Goal: Information Seeking & Learning: Learn about a topic

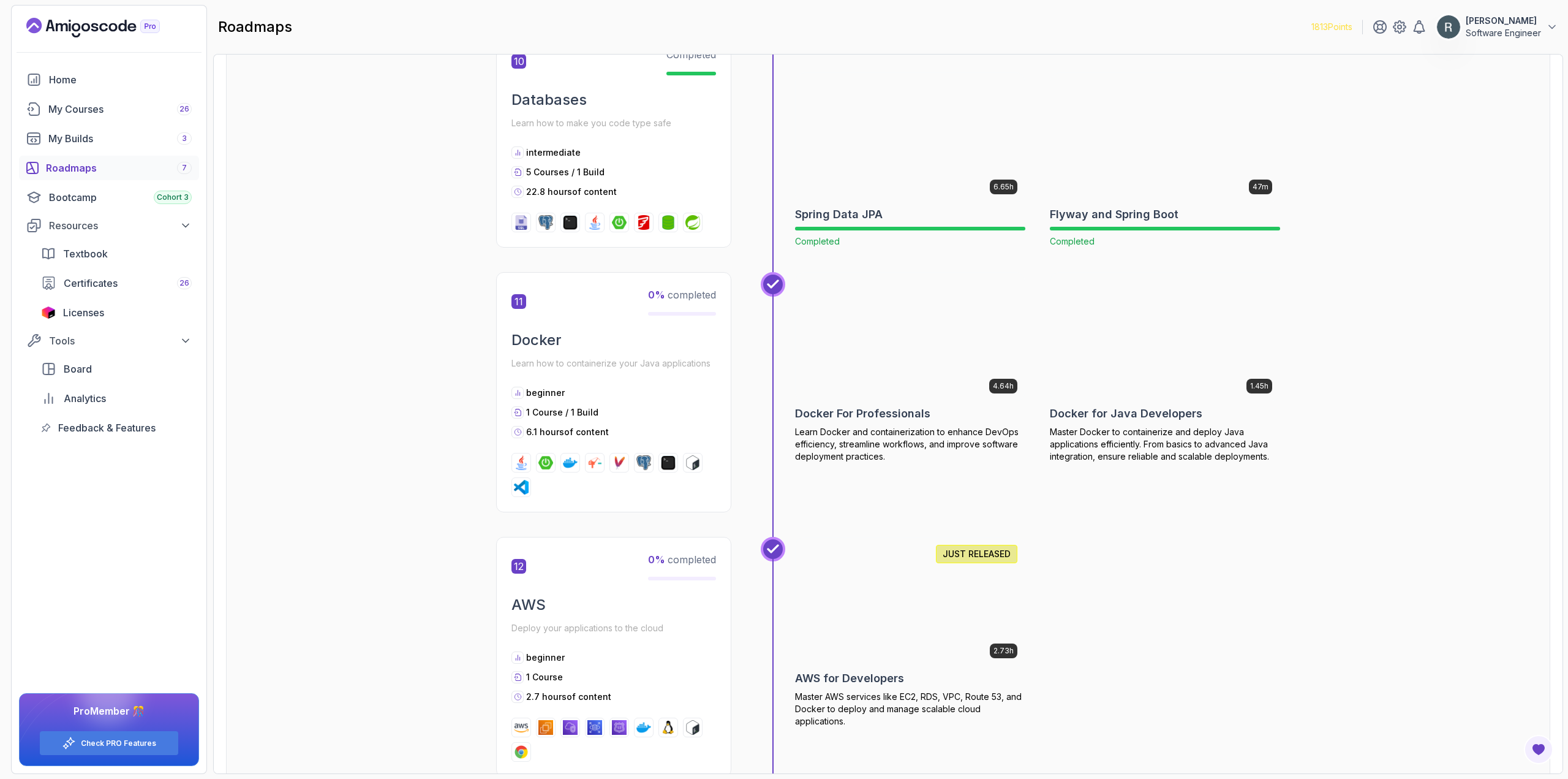
scroll to position [3125, 0]
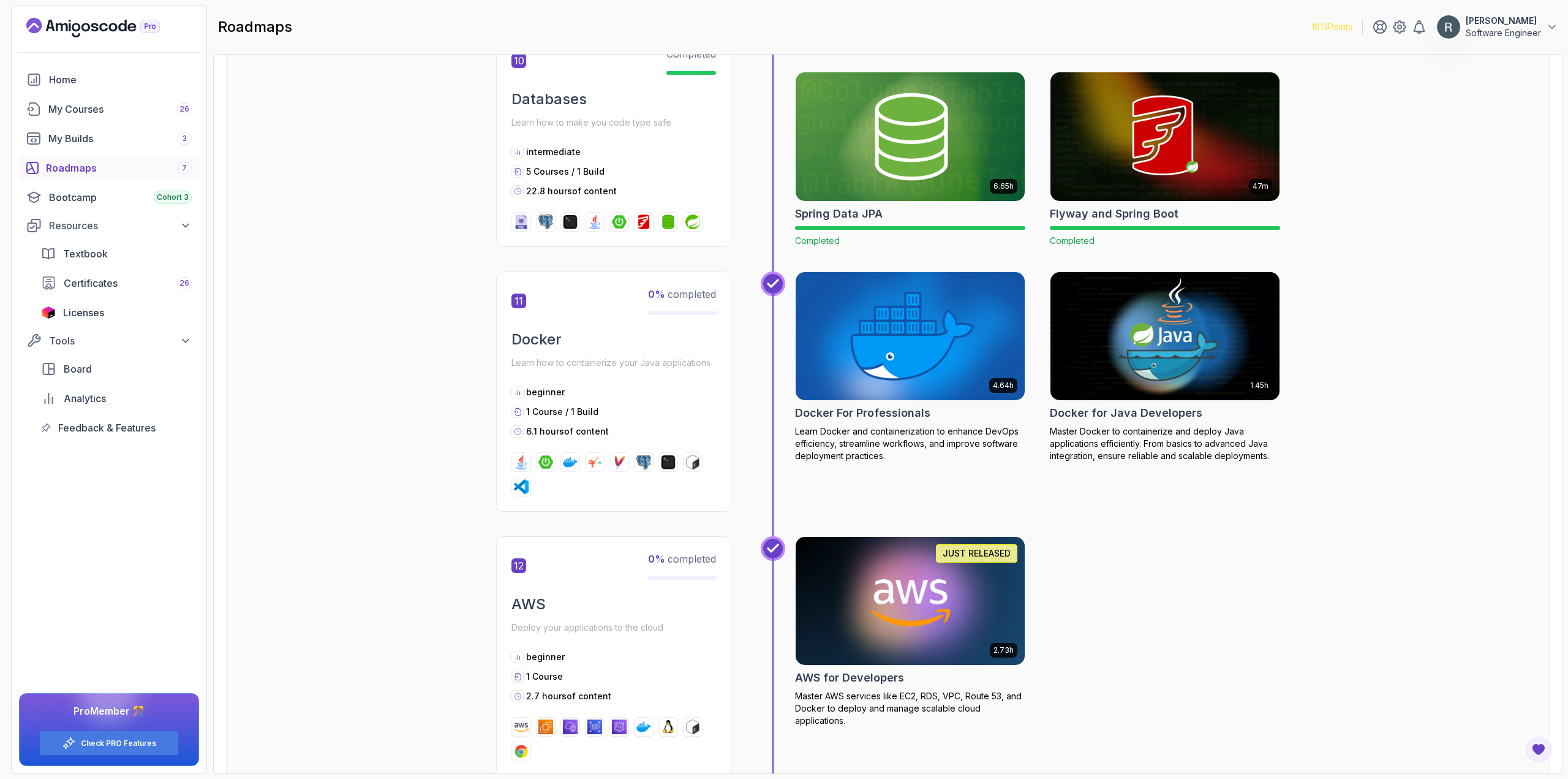
click at [837, 281] on img at bounding box center [911, 336] width 241 height 135
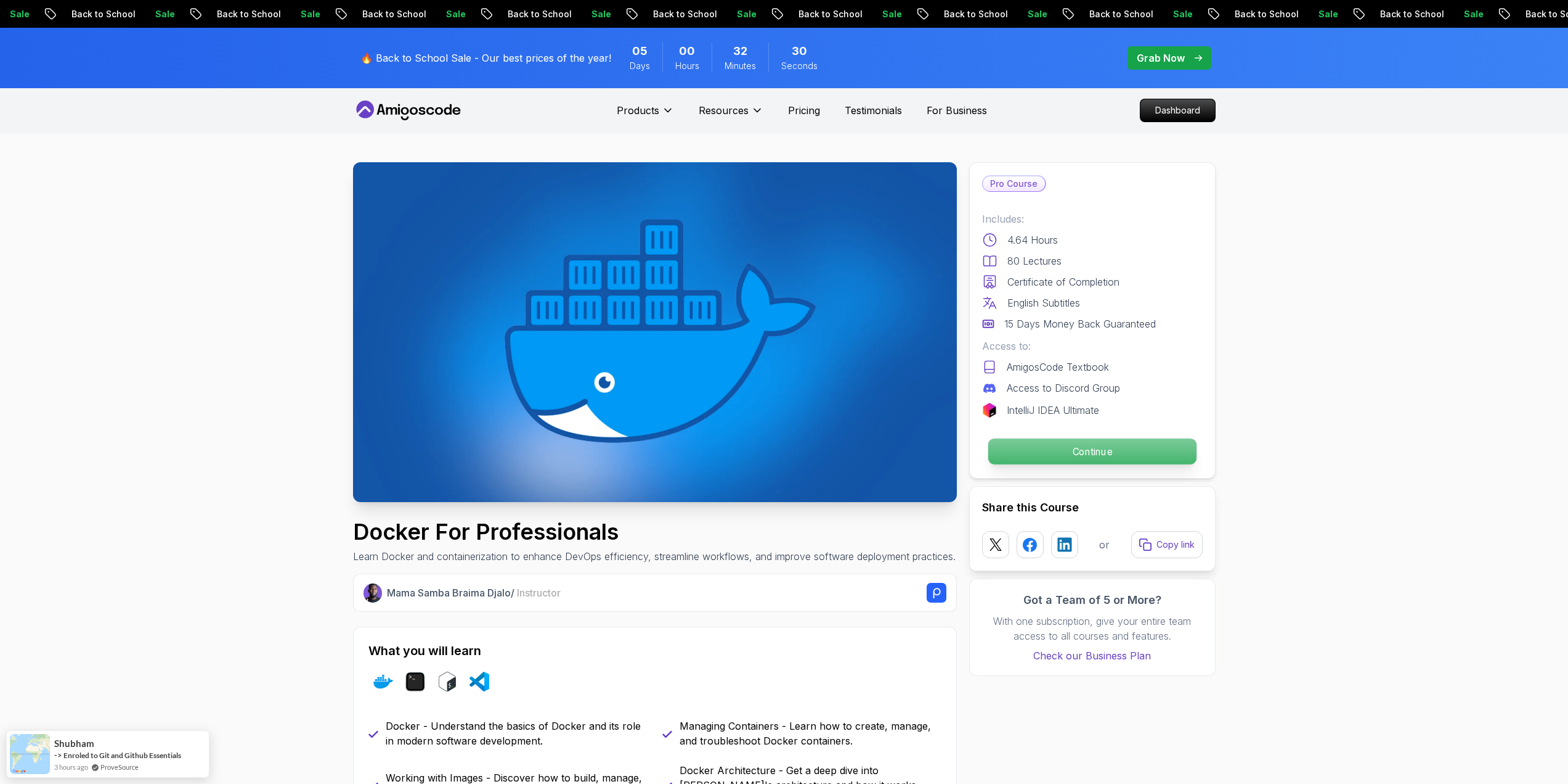
click at [1116, 454] on p "Continue" at bounding box center [1092, 451] width 209 height 26
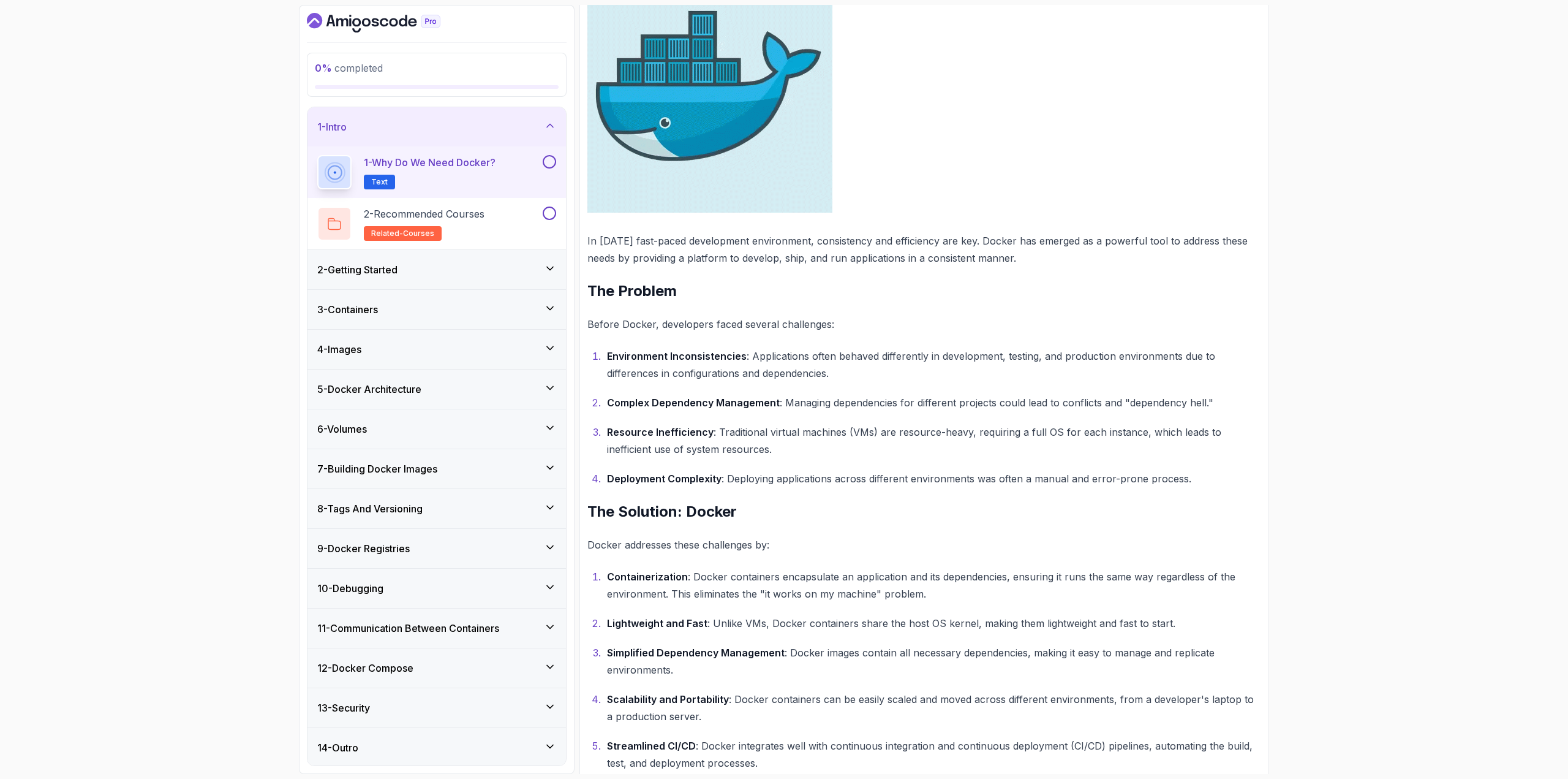
scroll to position [306, 0]
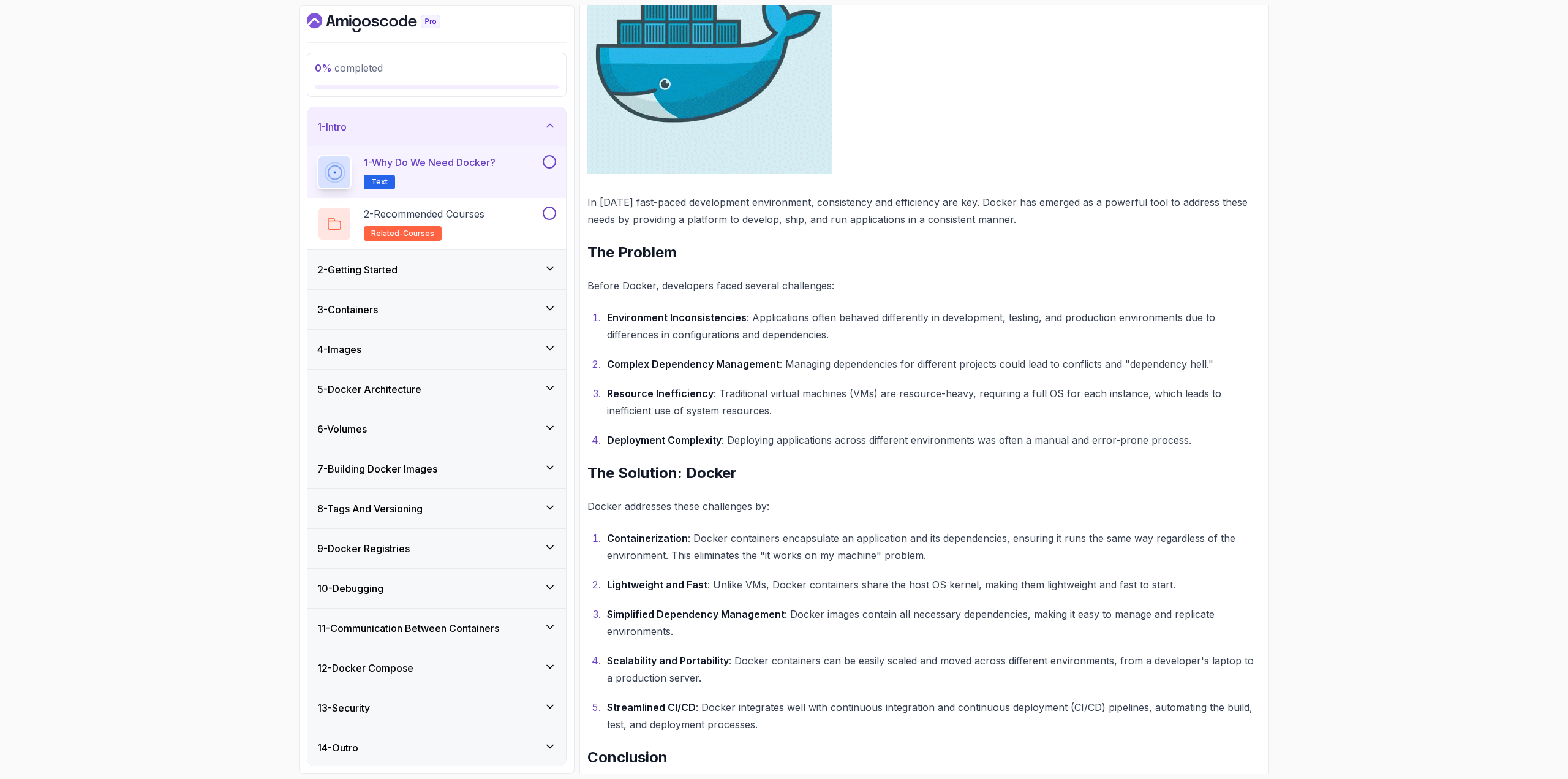
click at [551, 166] on button at bounding box center [550, 162] width 14 height 14
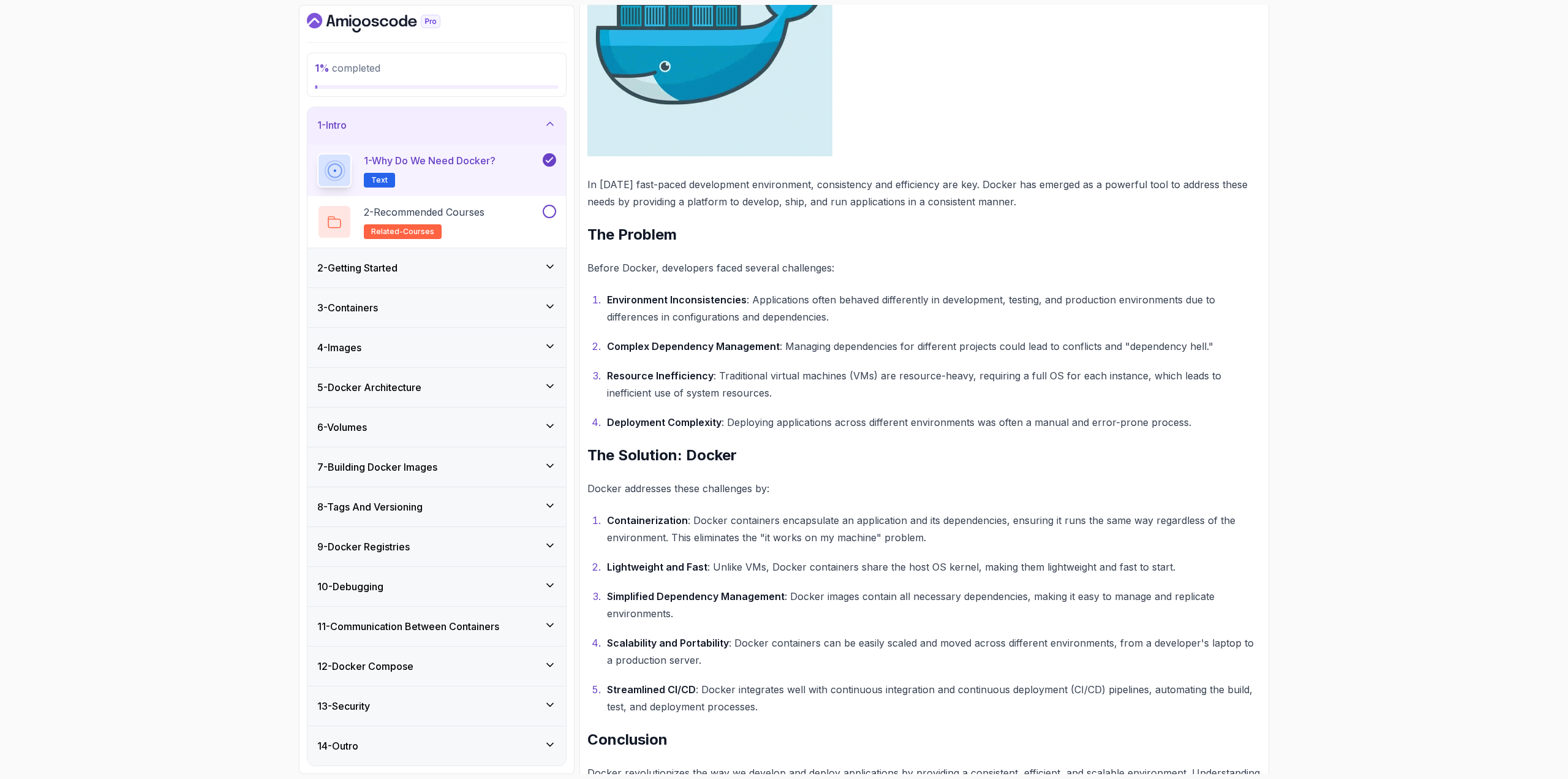
scroll to position [374, 0]
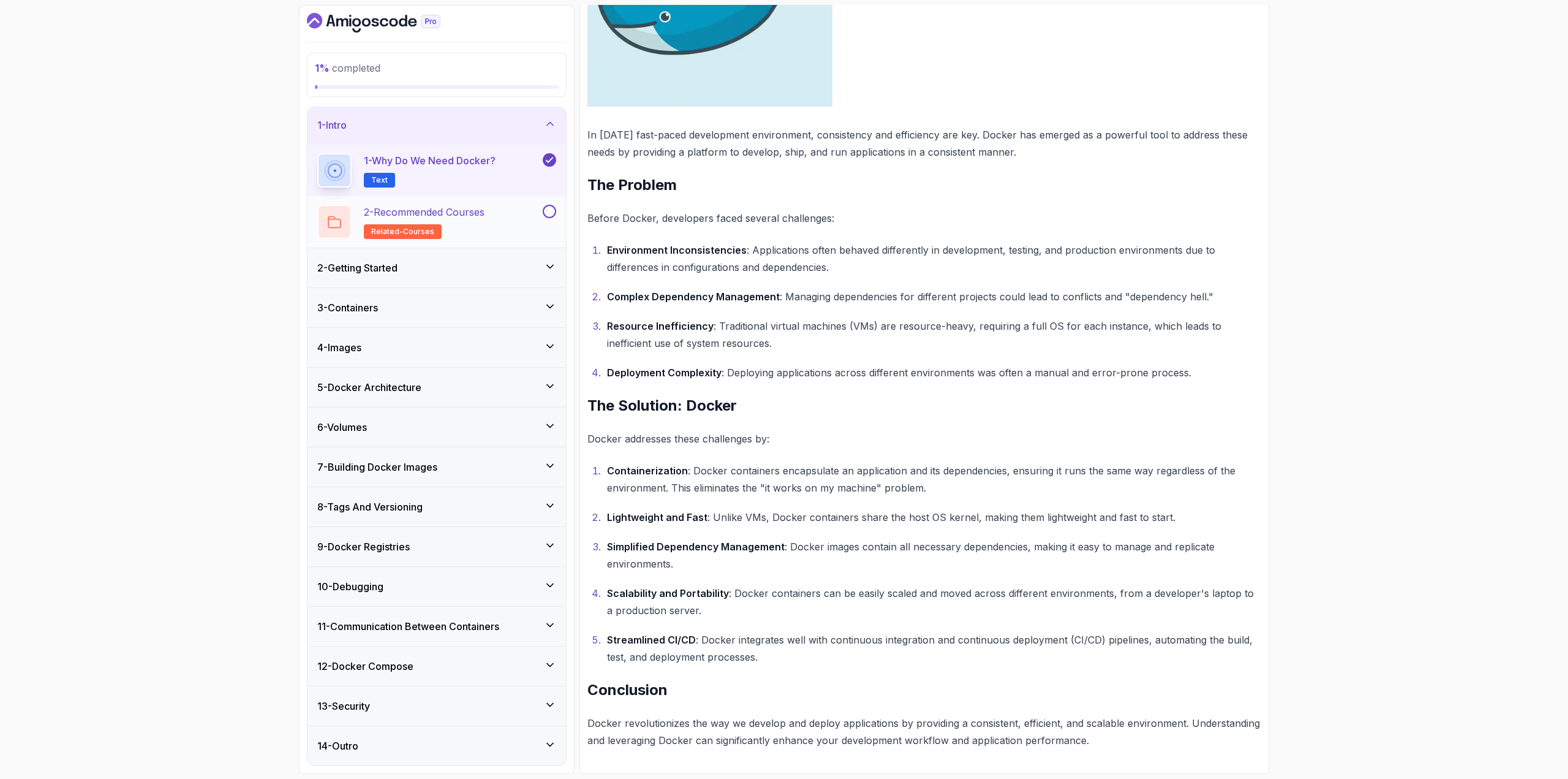
click at [533, 205] on div "2 - Recommended Courses related-courses" at bounding box center [429, 222] width 223 height 34
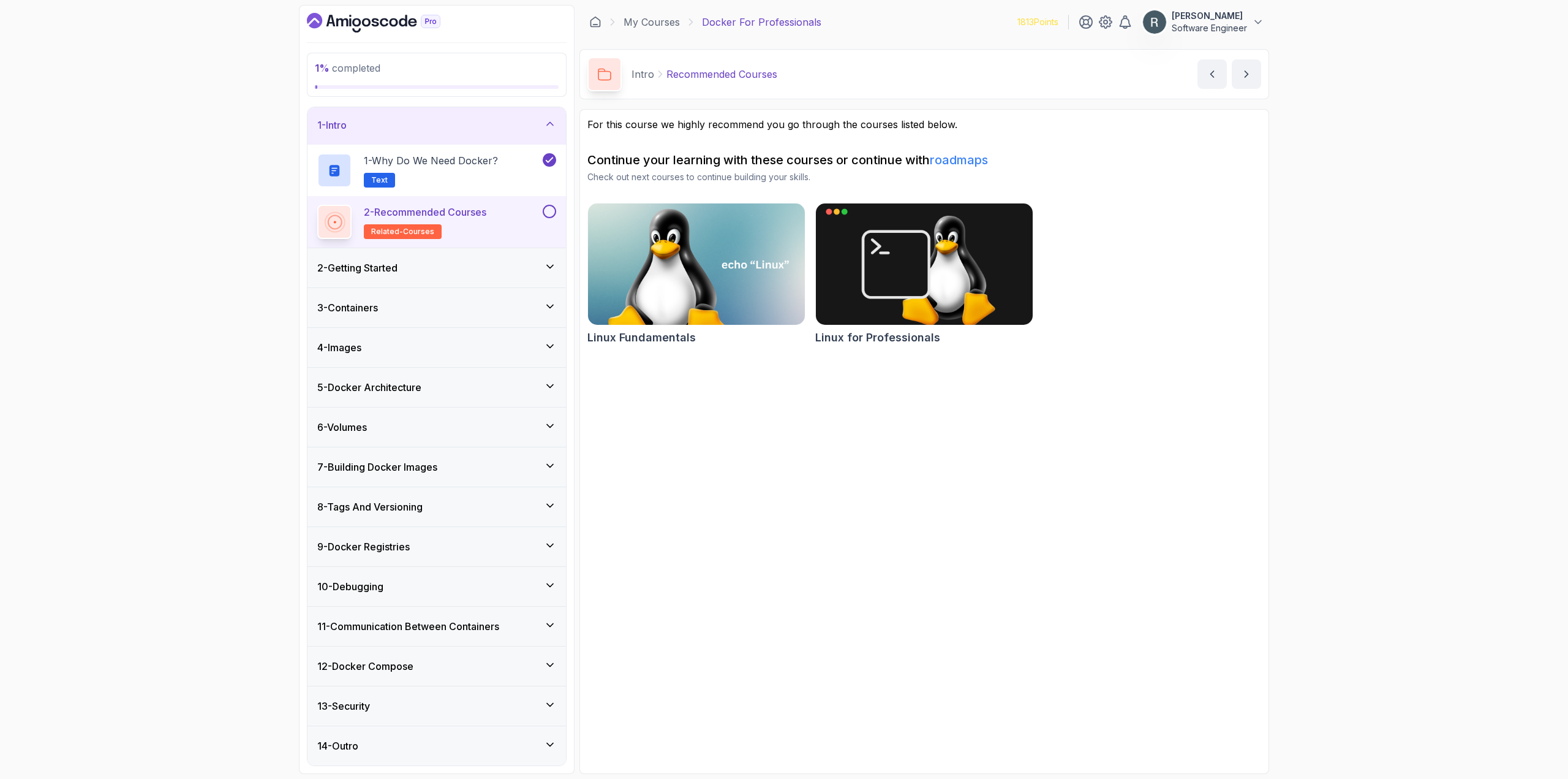
click at [549, 212] on button at bounding box center [550, 212] width 14 height 14
click at [477, 264] on div "2 - Getting Started" at bounding box center [437, 267] width 239 height 15
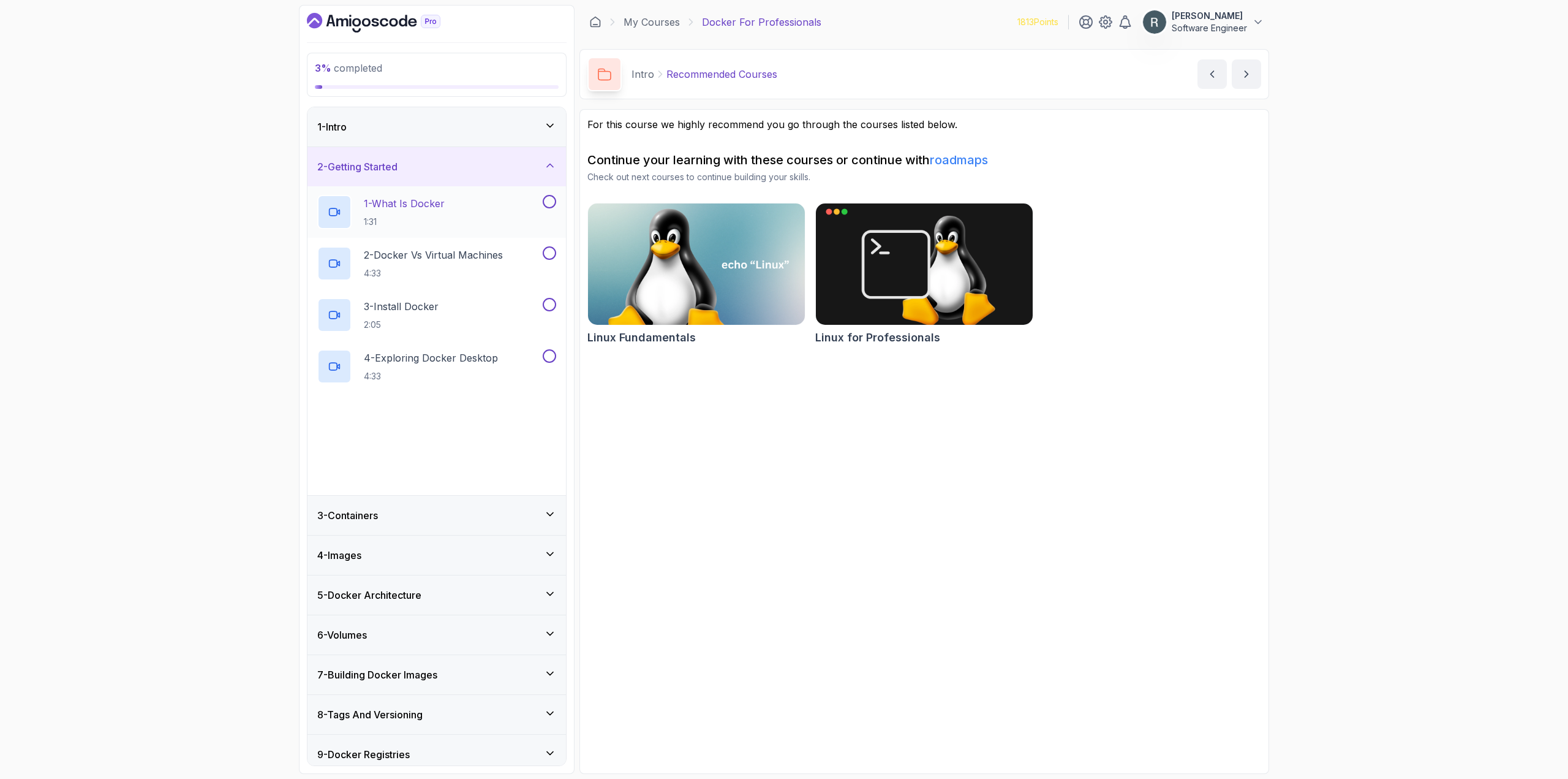
click at [457, 207] on div "1 - What Is Docker 1:31" at bounding box center [429, 212] width 223 height 34
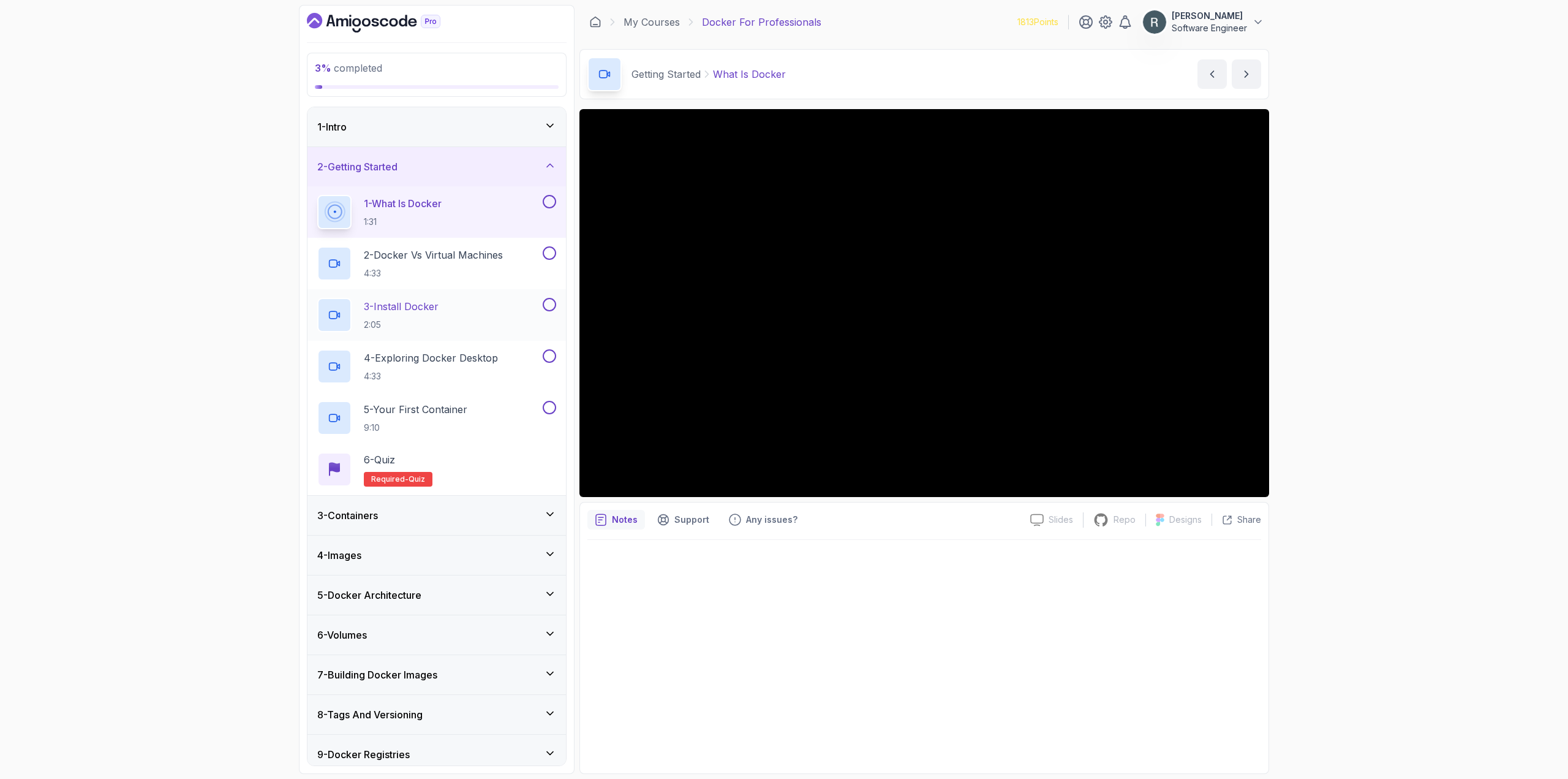
click at [546, 306] on button at bounding box center [550, 305] width 14 height 14
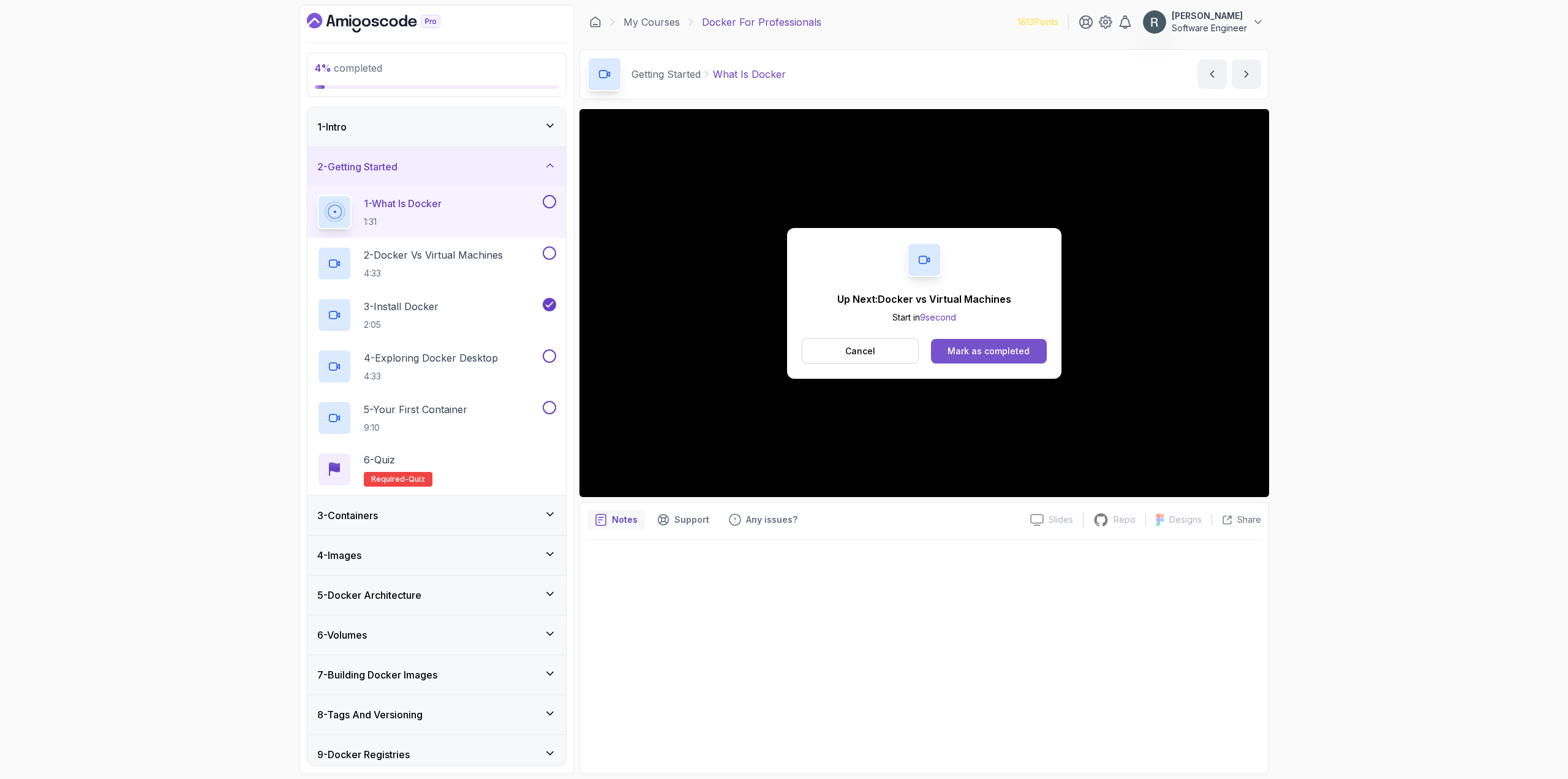
click at [978, 349] on div "Mark as completed" at bounding box center [988, 351] width 82 height 12
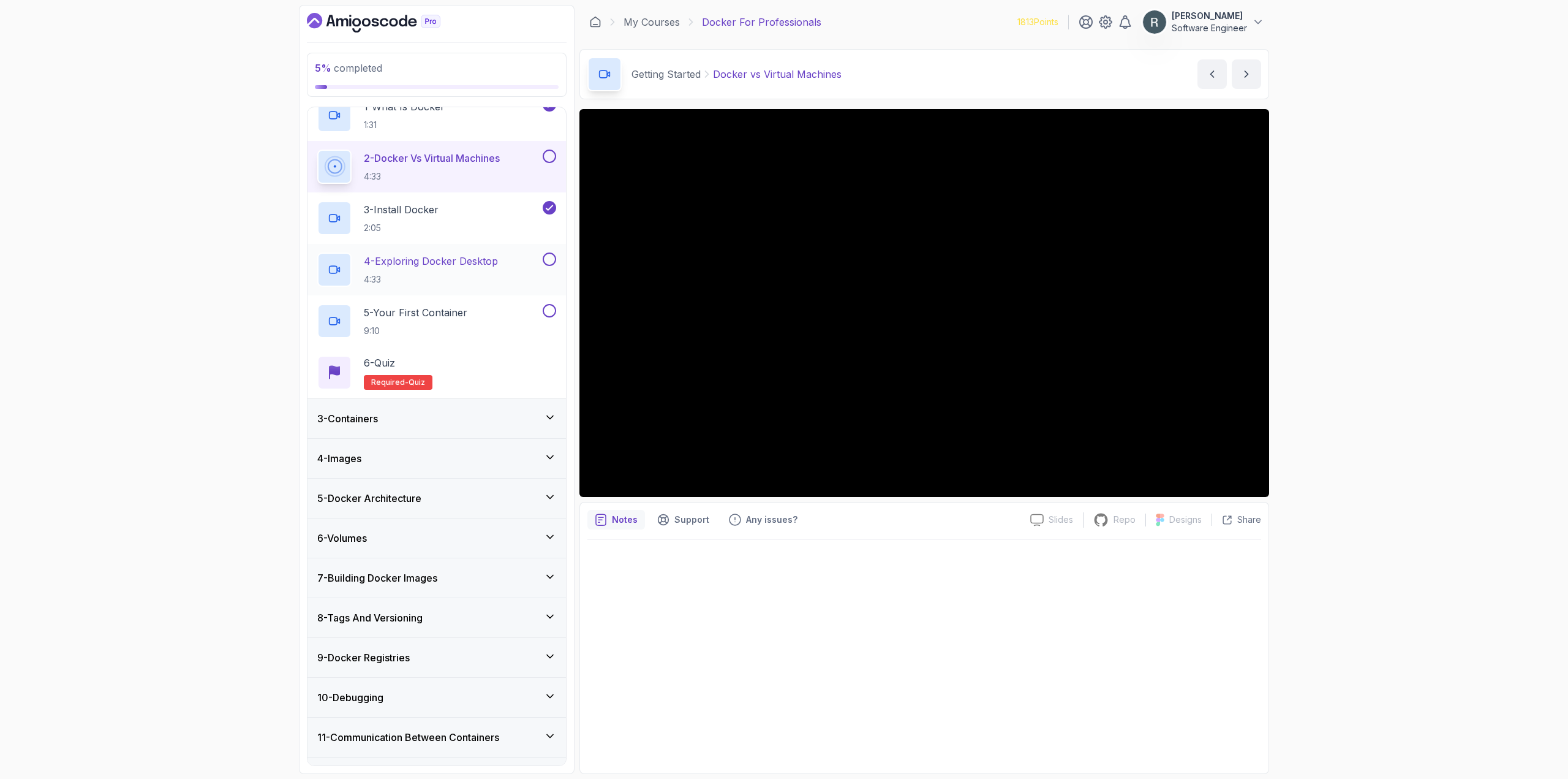
scroll to position [85, 0]
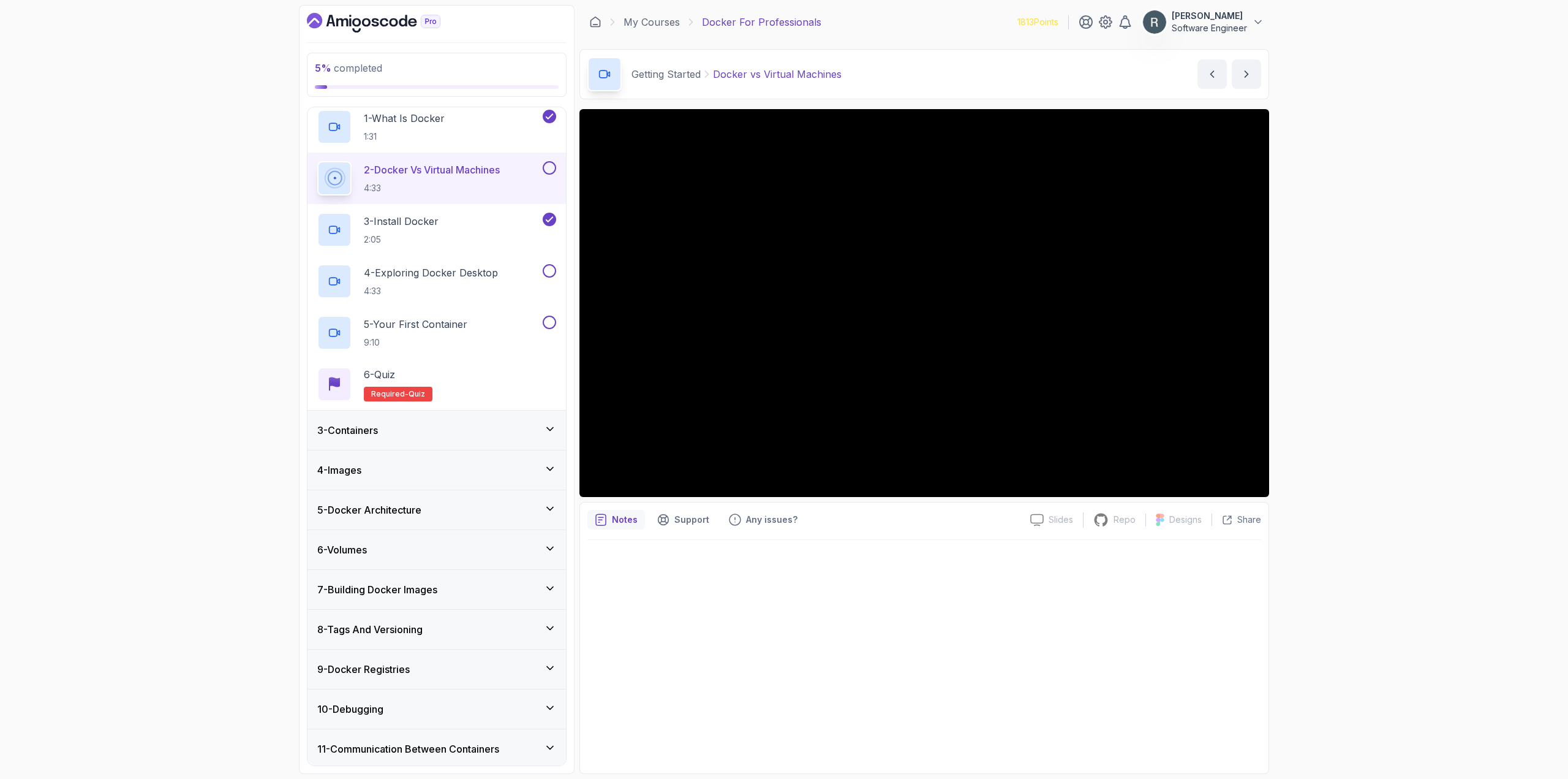
click at [558, 171] on div "2 - Docker vs Virtual Machines 4:33" at bounding box center [436, 178] width 258 height 52
click at [549, 171] on button at bounding box center [550, 168] width 14 height 14
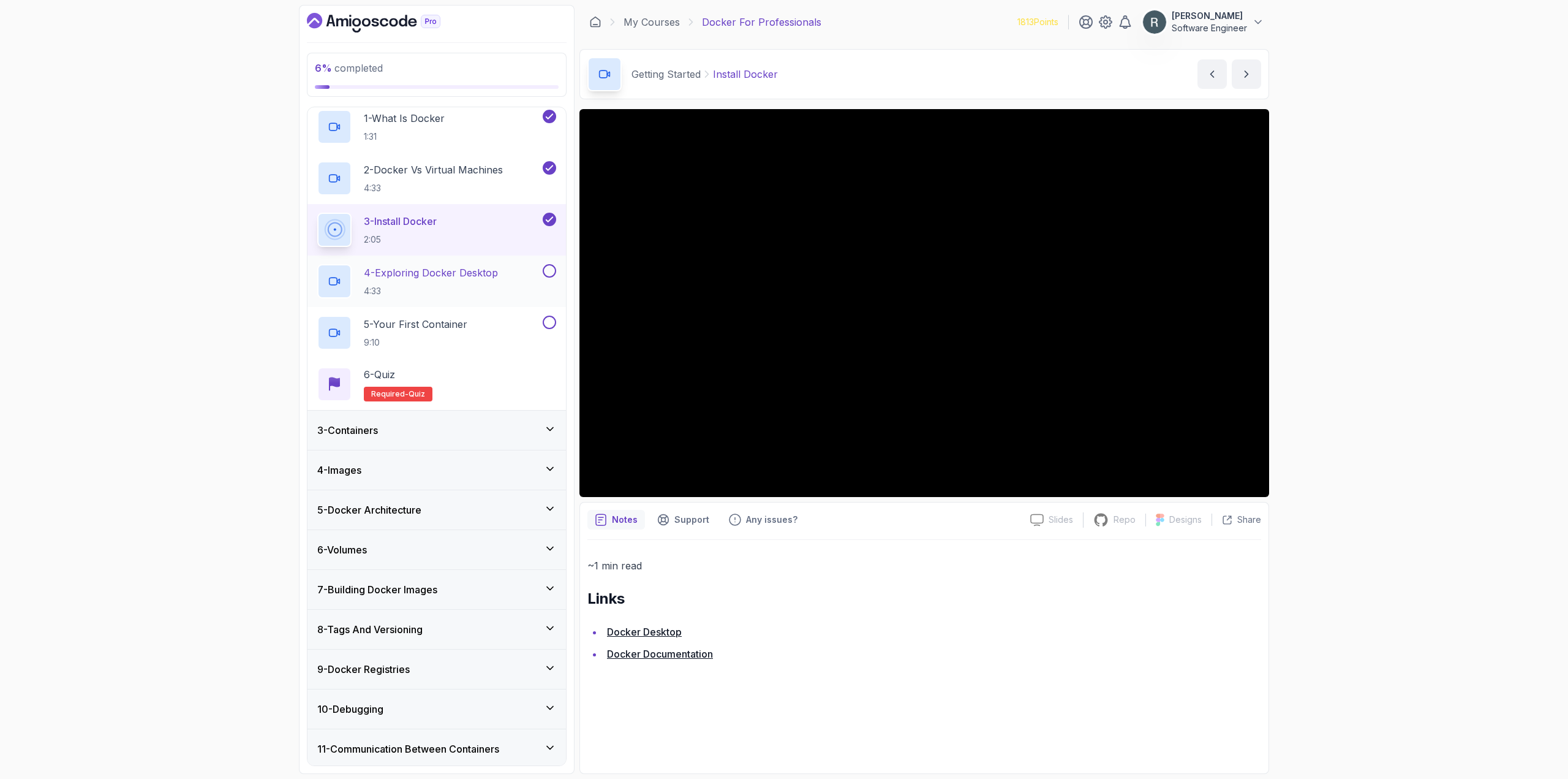
click at [472, 275] on p "4 - Exploring Docker Desktop" at bounding box center [431, 272] width 134 height 15
click at [552, 272] on button at bounding box center [550, 271] width 14 height 14
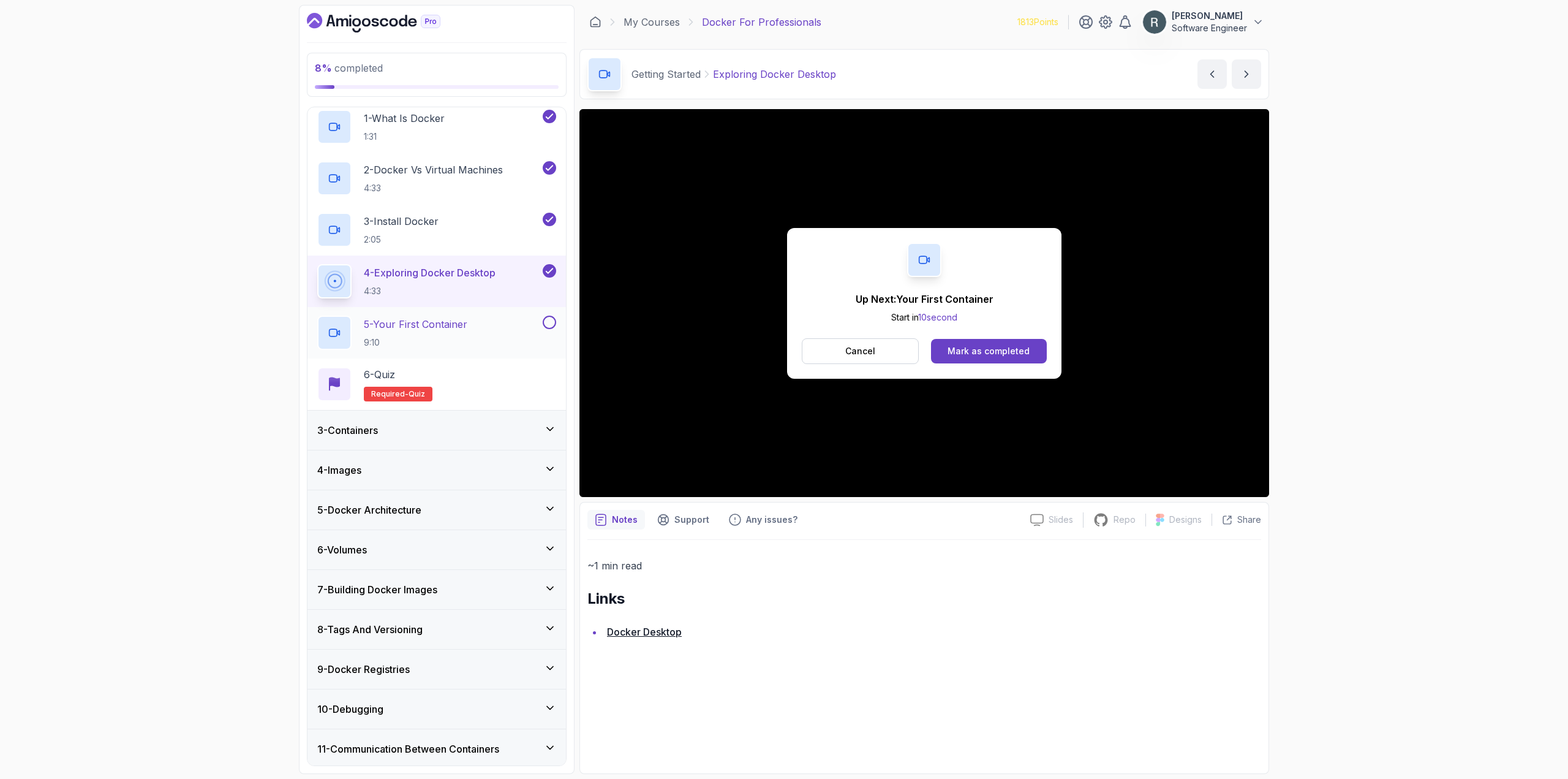
click at [494, 330] on div "5 - Your First Container 9:10" at bounding box center [429, 333] width 223 height 34
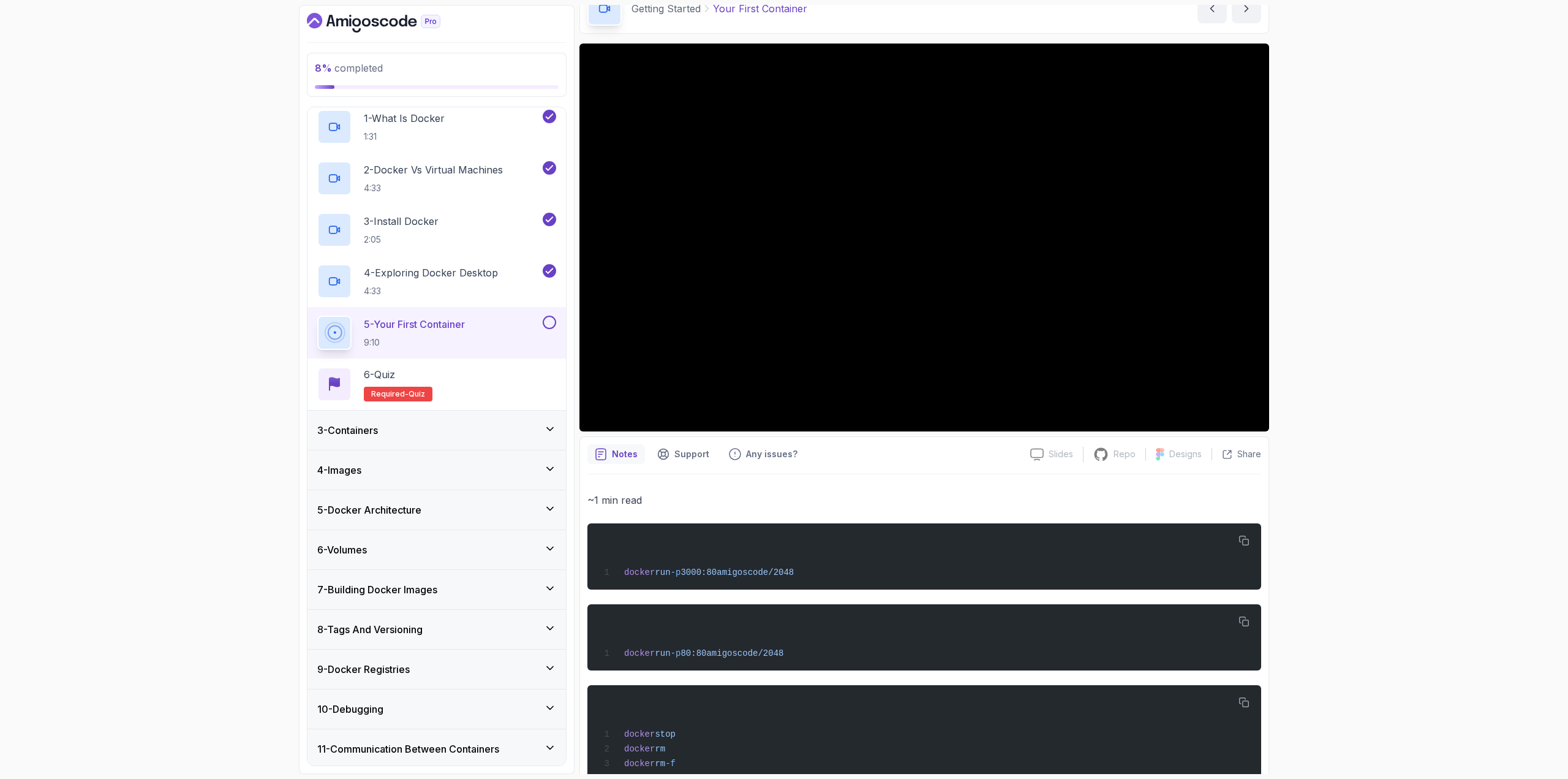
scroll to position [101, 0]
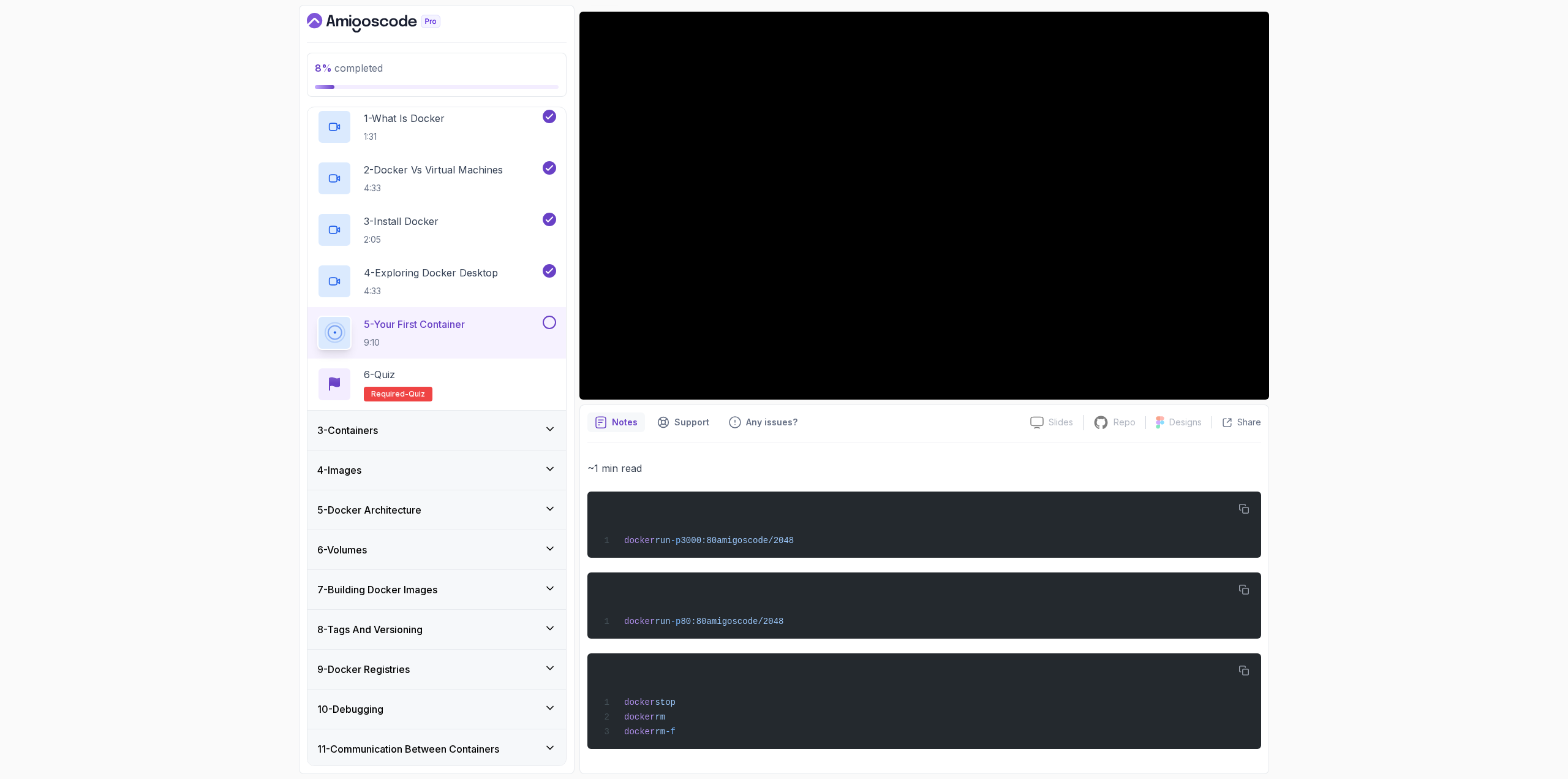
click at [554, 321] on button at bounding box center [550, 323] width 14 height 14
click at [528, 377] on div "6 - Quiz Required- quiz" at bounding box center [437, 384] width 239 height 34
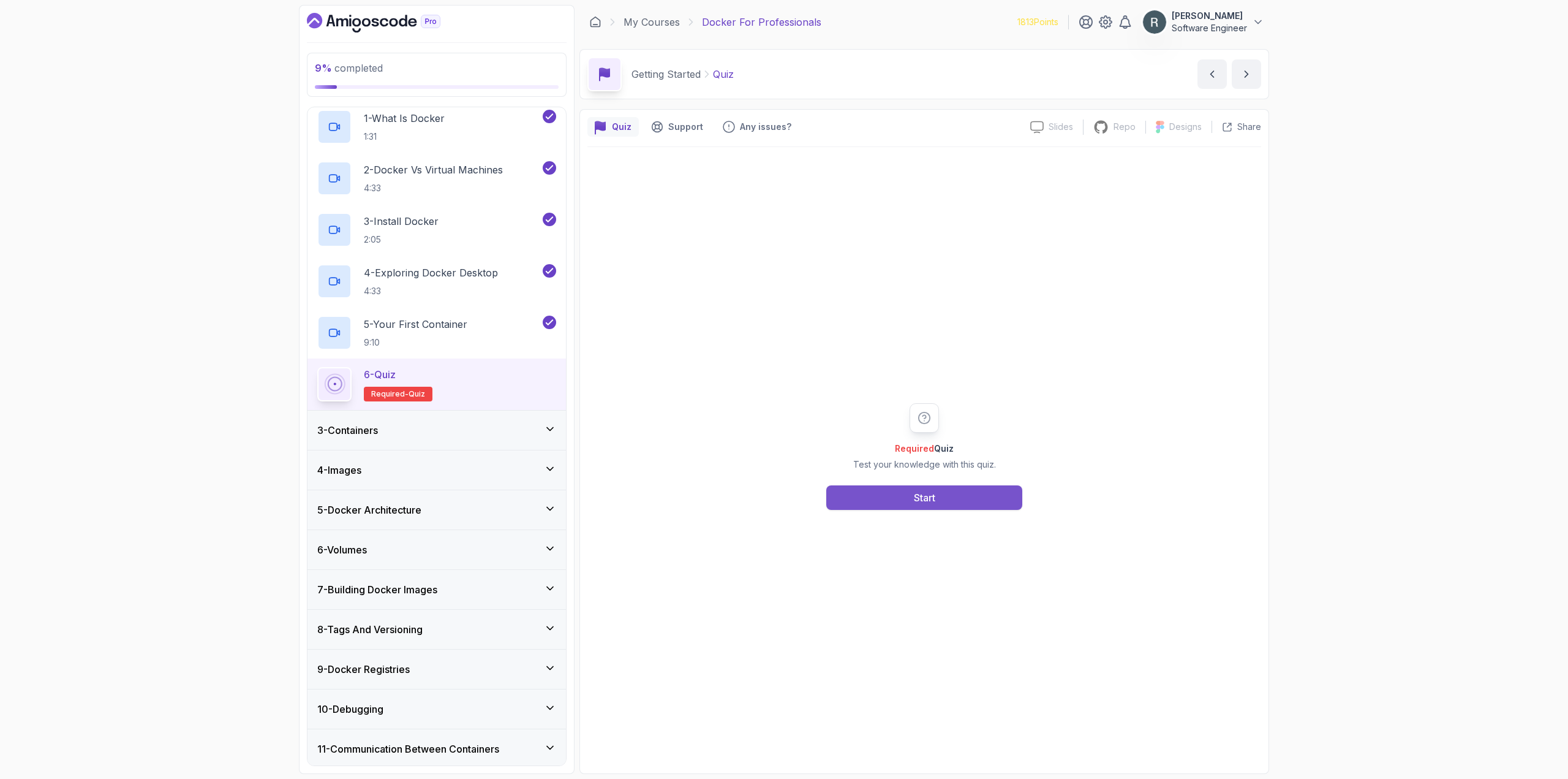
click at [880, 506] on button "Start" at bounding box center [924, 498] width 196 height 24
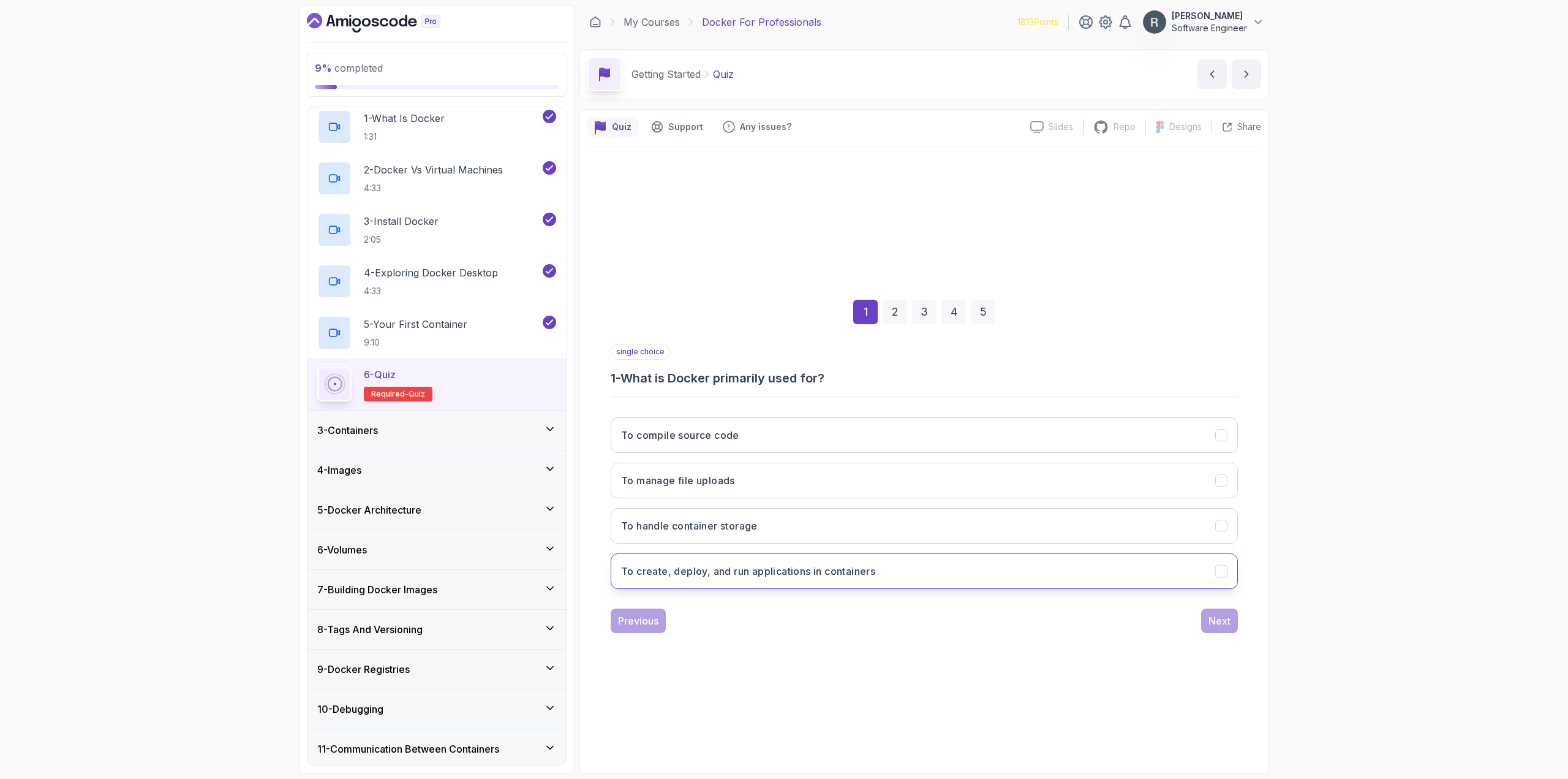
click at [800, 577] on h3 "To create, deploy, and run applications in containers" at bounding box center [748, 571] width 254 height 15
click at [1210, 628] on div "Next" at bounding box center [1219, 620] width 22 height 15
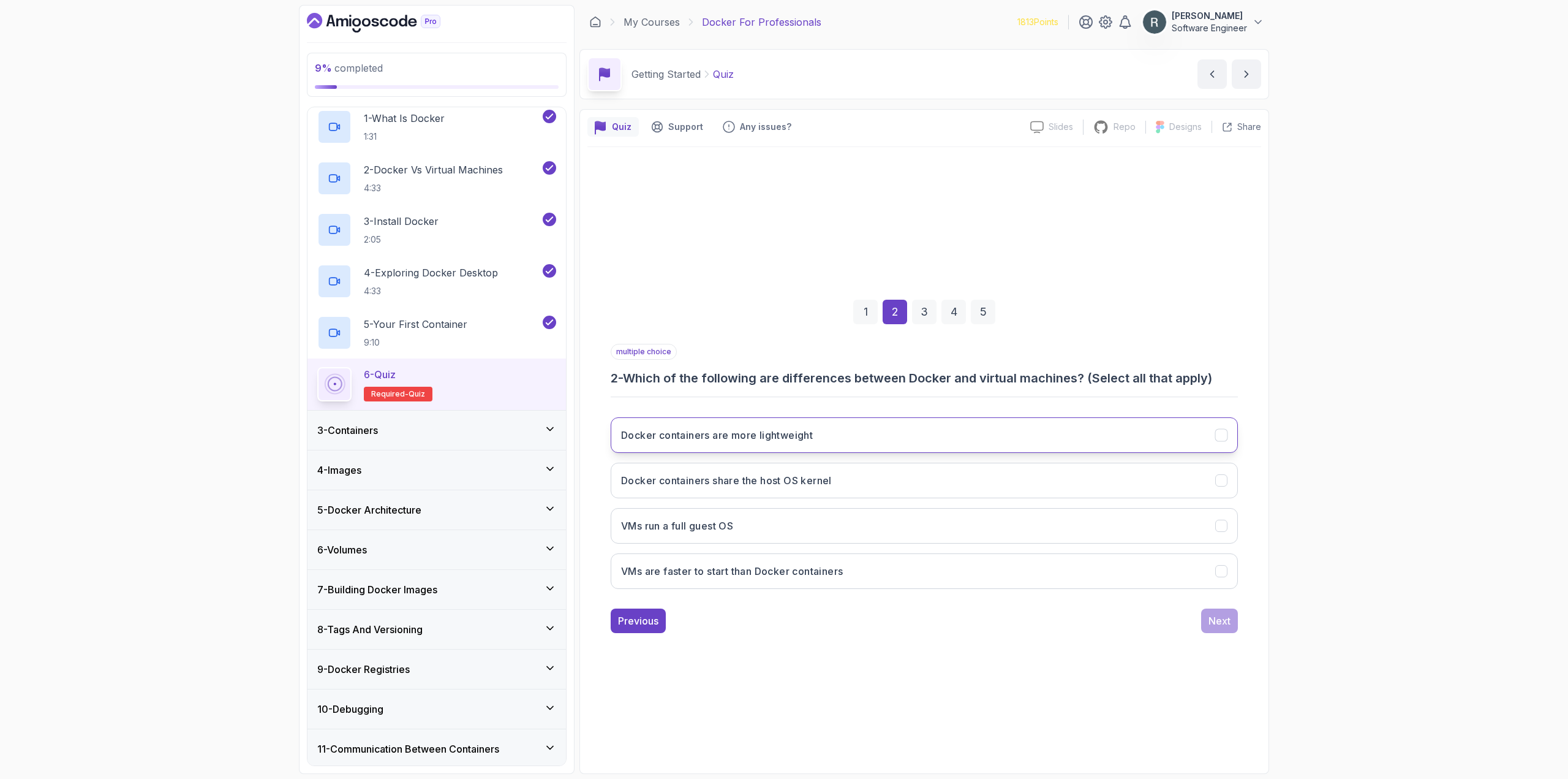
click at [848, 426] on button "Docker containers are more lightweight" at bounding box center [924, 435] width 627 height 35
click at [835, 483] on button "Docker containers share the host OS kernel" at bounding box center [924, 479] width 627 height 35
click at [802, 522] on button "VMs run a full guest OS" at bounding box center [924, 525] width 627 height 35
click at [1206, 624] on button "Next" at bounding box center [1219, 621] width 37 height 24
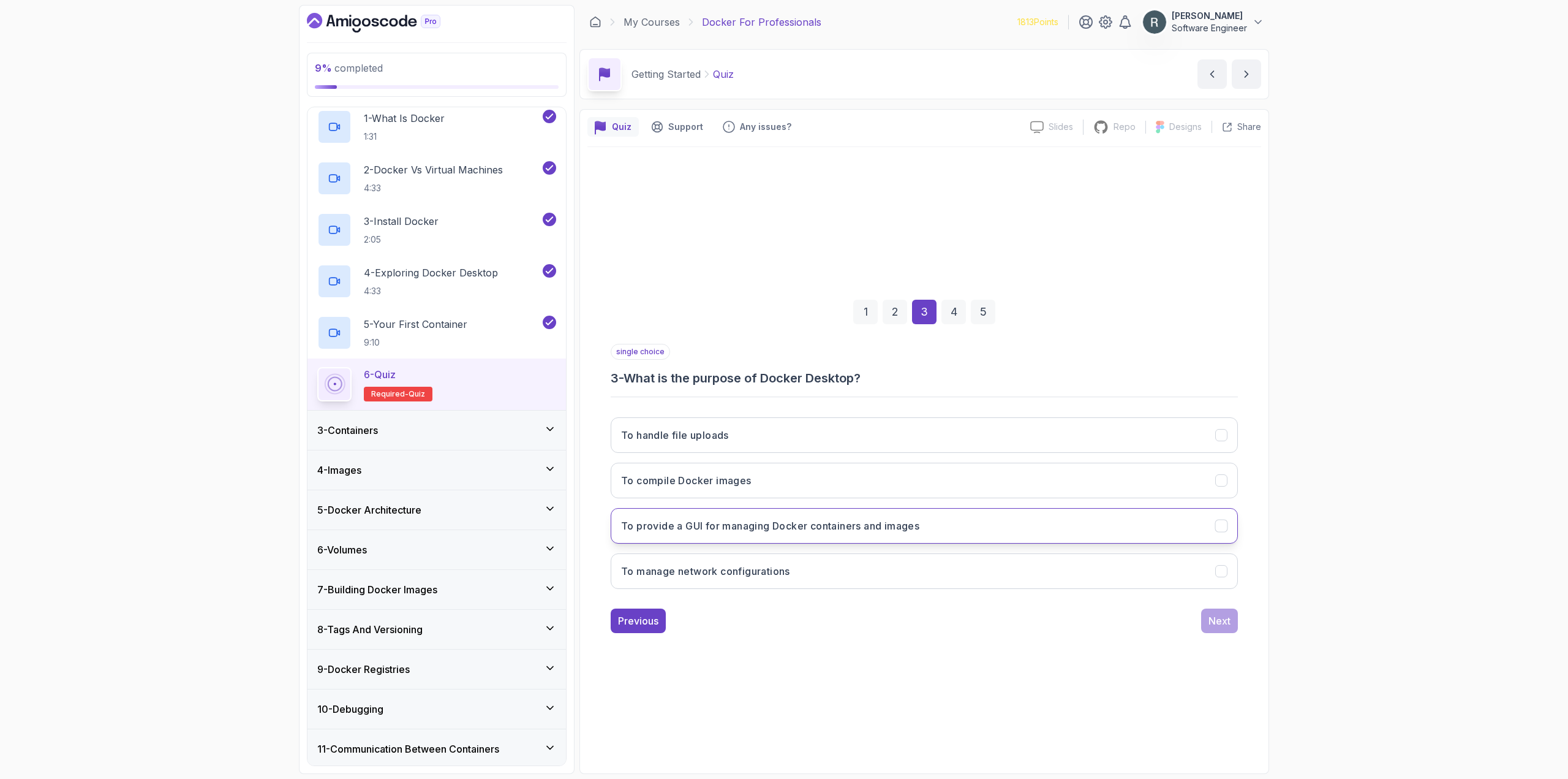
click at [1046, 533] on button "To provide a GUI for managing Docker containers and images" at bounding box center [924, 525] width 627 height 35
click at [1223, 615] on div "Next" at bounding box center [1219, 620] width 22 height 15
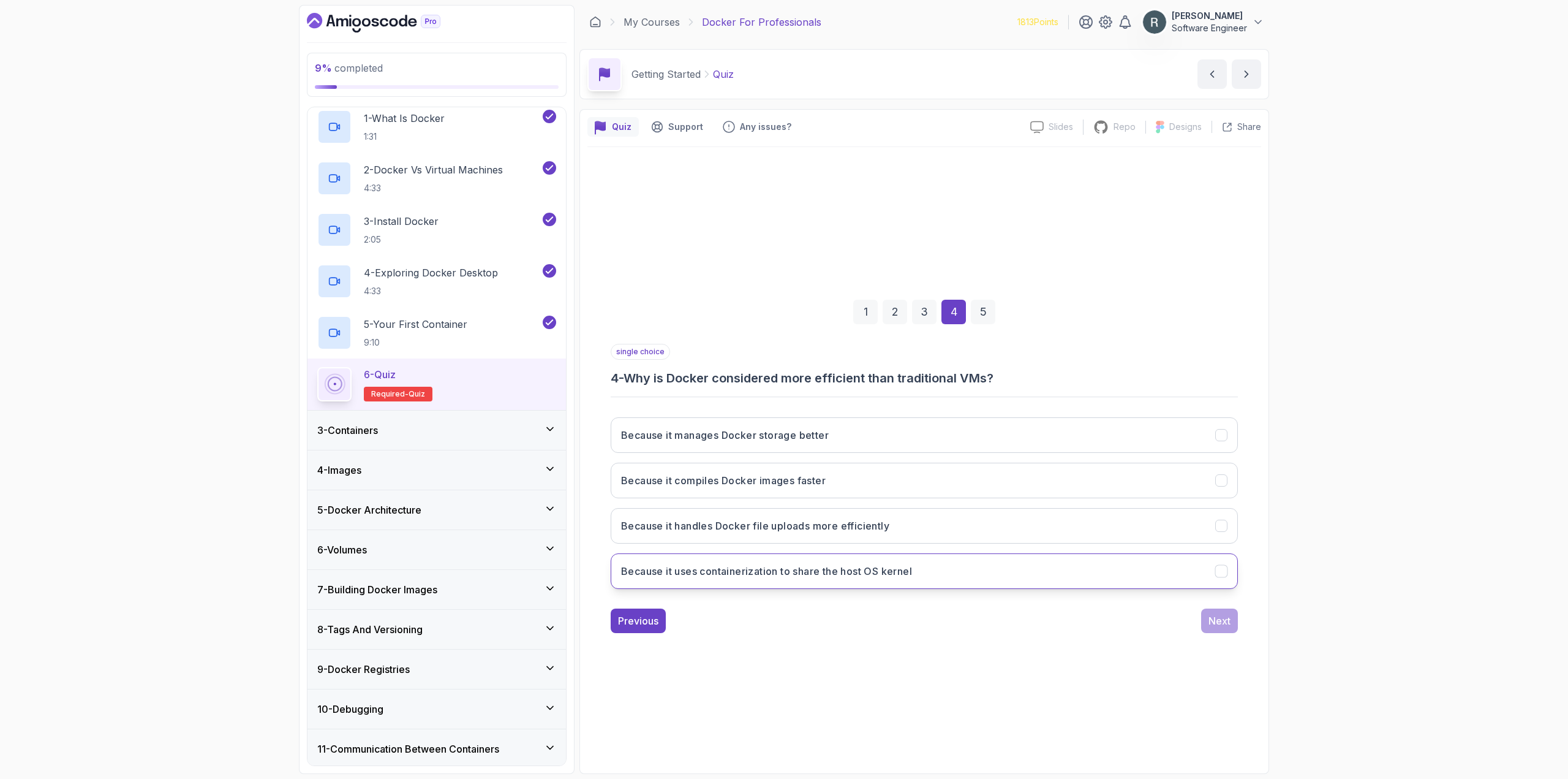
click at [870, 581] on button "Because it uses containerization to share the host OS kernel" at bounding box center [924, 571] width 627 height 35
click at [1218, 620] on div "Next" at bounding box center [1219, 620] width 22 height 15
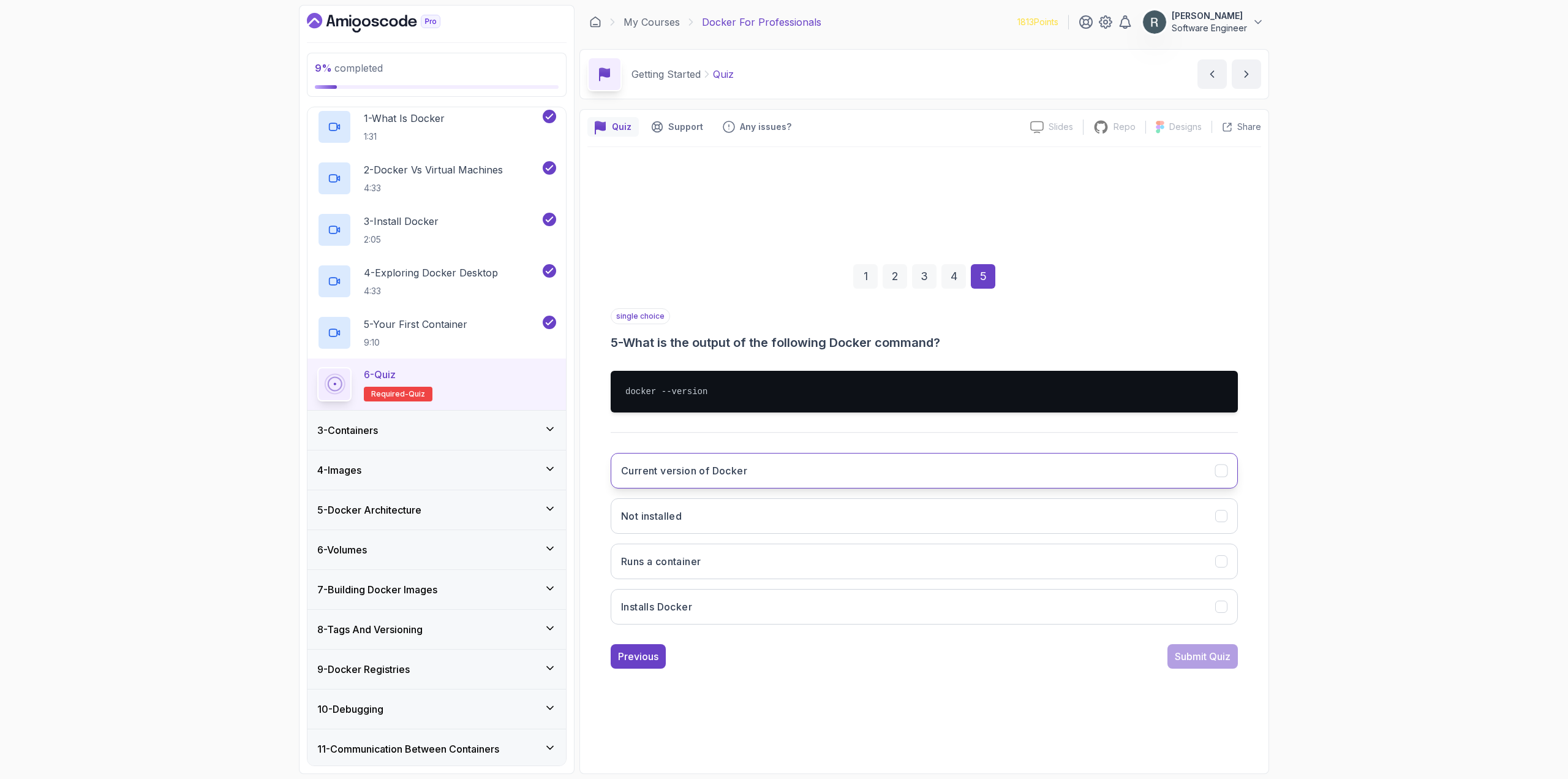
click at [793, 481] on button "Current version of Docker" at bounding box center [924, 470] width 627 height 35
click at [1213, 647] on button "Submit Quiz" at bounding box center [1203, 656] width 71 height 24
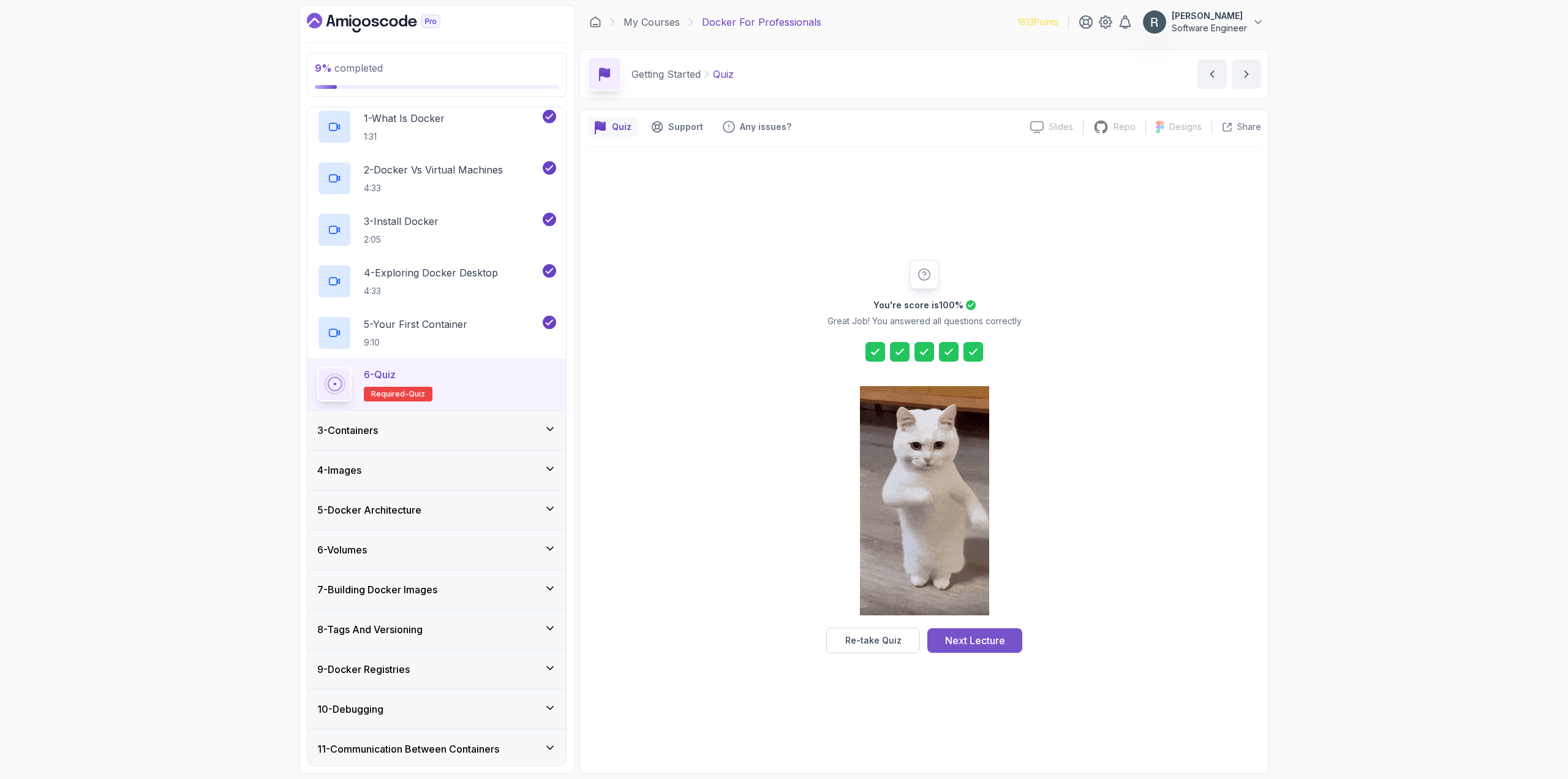
click at [996, 640] on div "Next Lecture" at bounding box center [975, 640] width 60 height 15
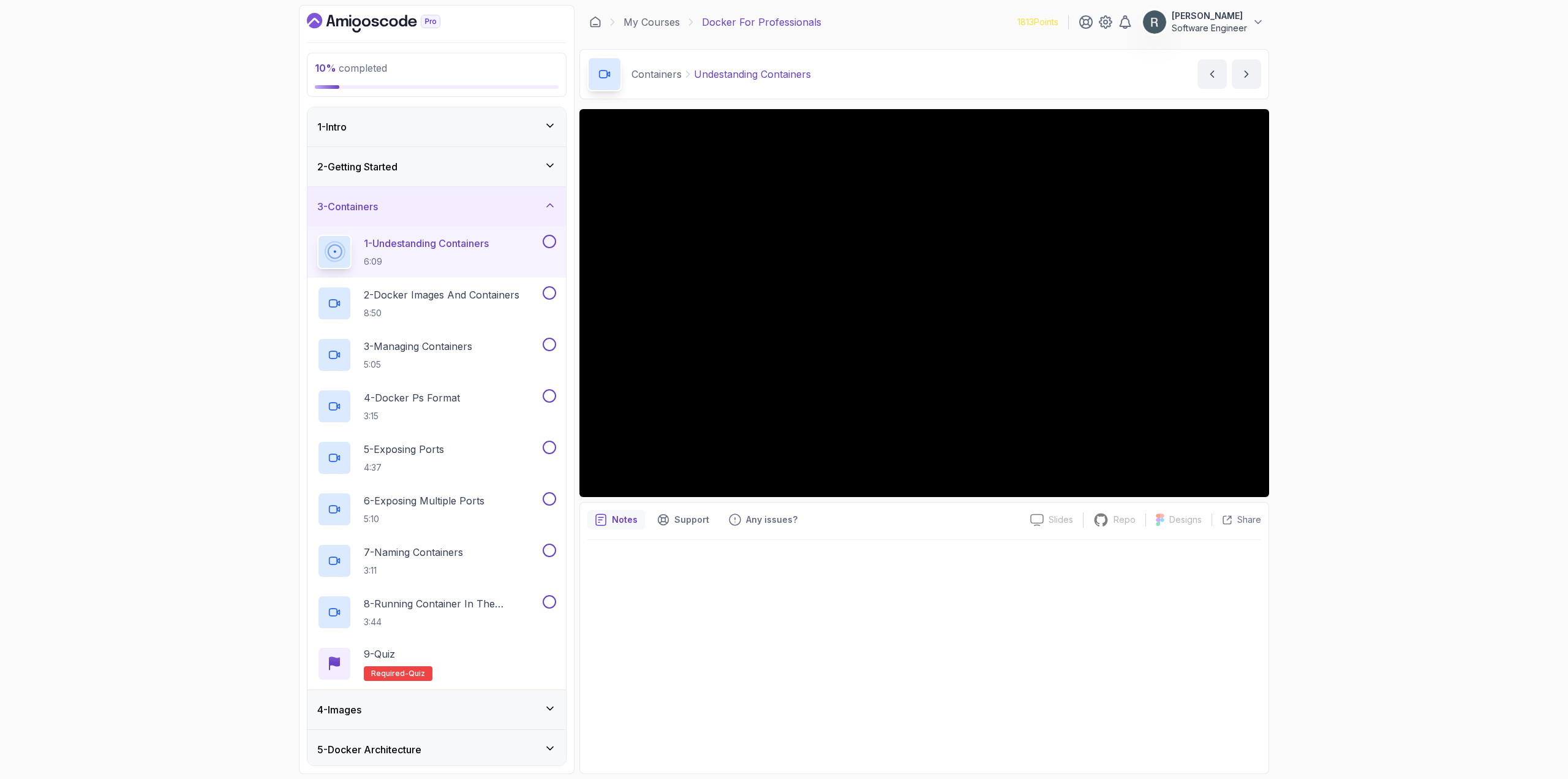
click at [556, 238] on div at bounding box center [548, 242] width 16 height 14
click at [550, 238] on button at bounding box center [550, 242] width 14 height 14
click at [511, 298] on p "2 - Docker Images And Containers" at bounding box center [441, 294] width 156 height 15
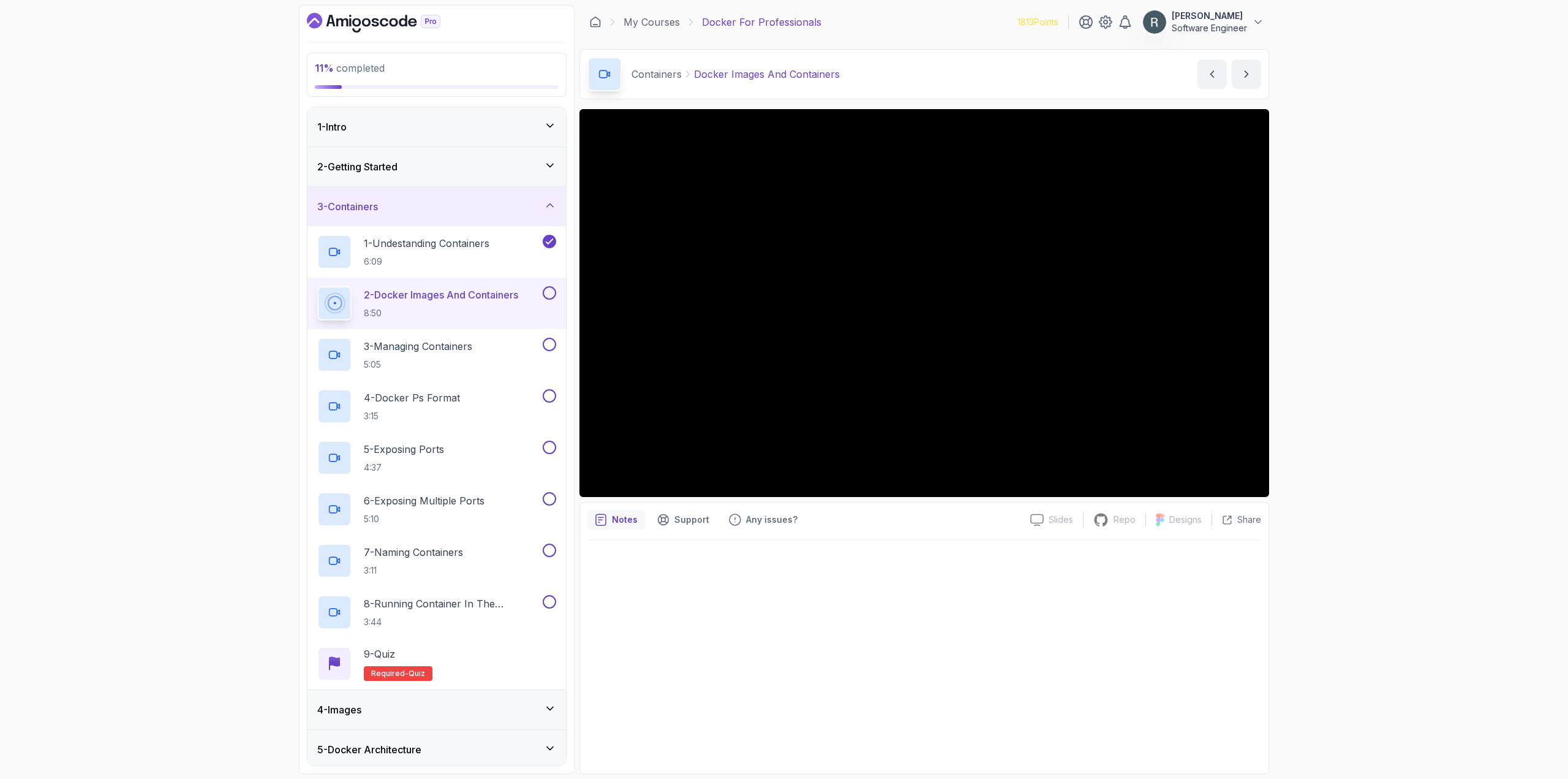
click at [549, 290] on button at bounding box center [550, 293] width 14 height 14
click at [527, 342] on div "3 - Managing Containers 5:05" at bounding box center [429, 355] width 223 height 34
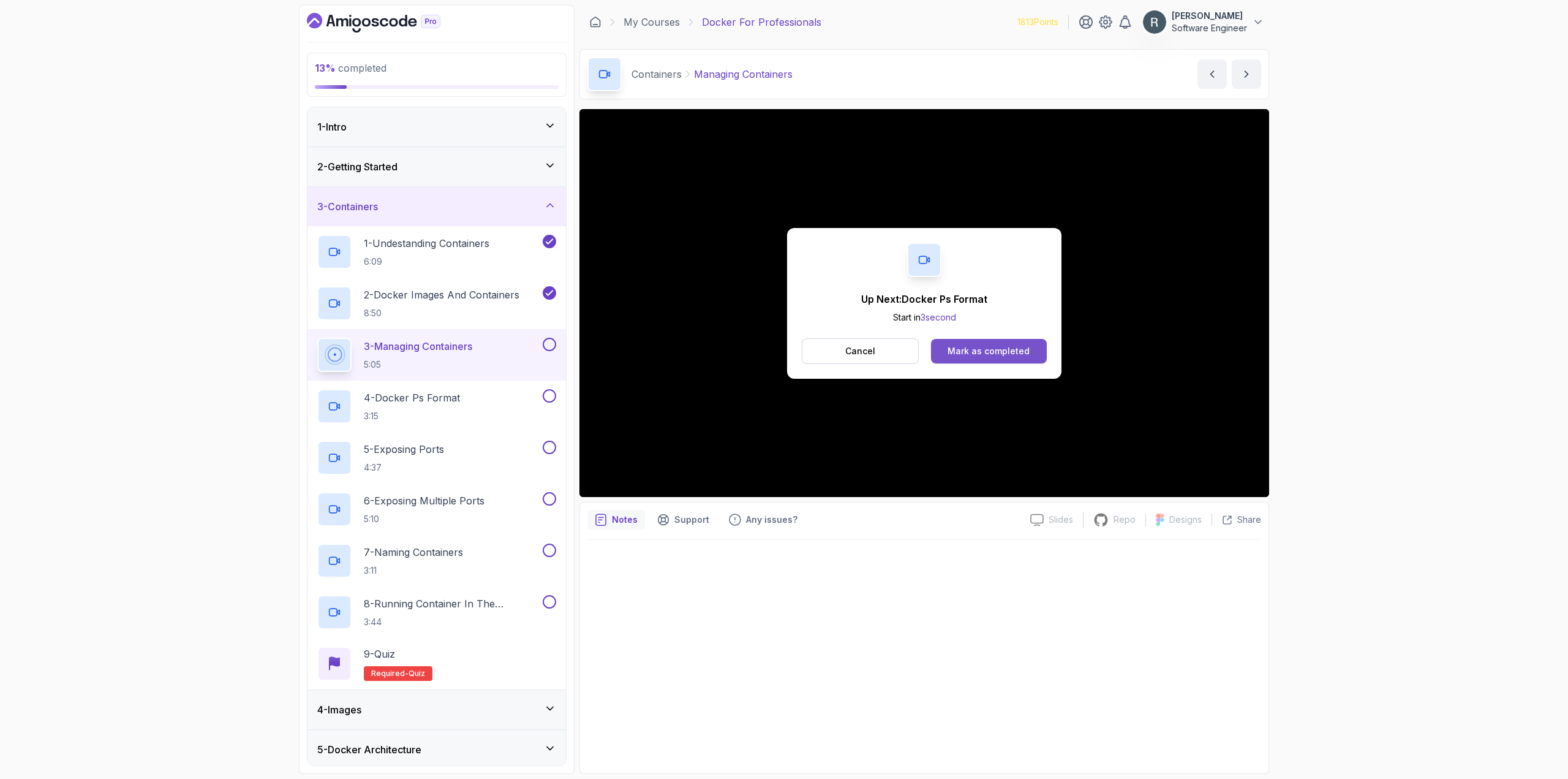
click at [991, 351] on div "Mark as completed" at bounding box center [988, 351] width 82 height 12
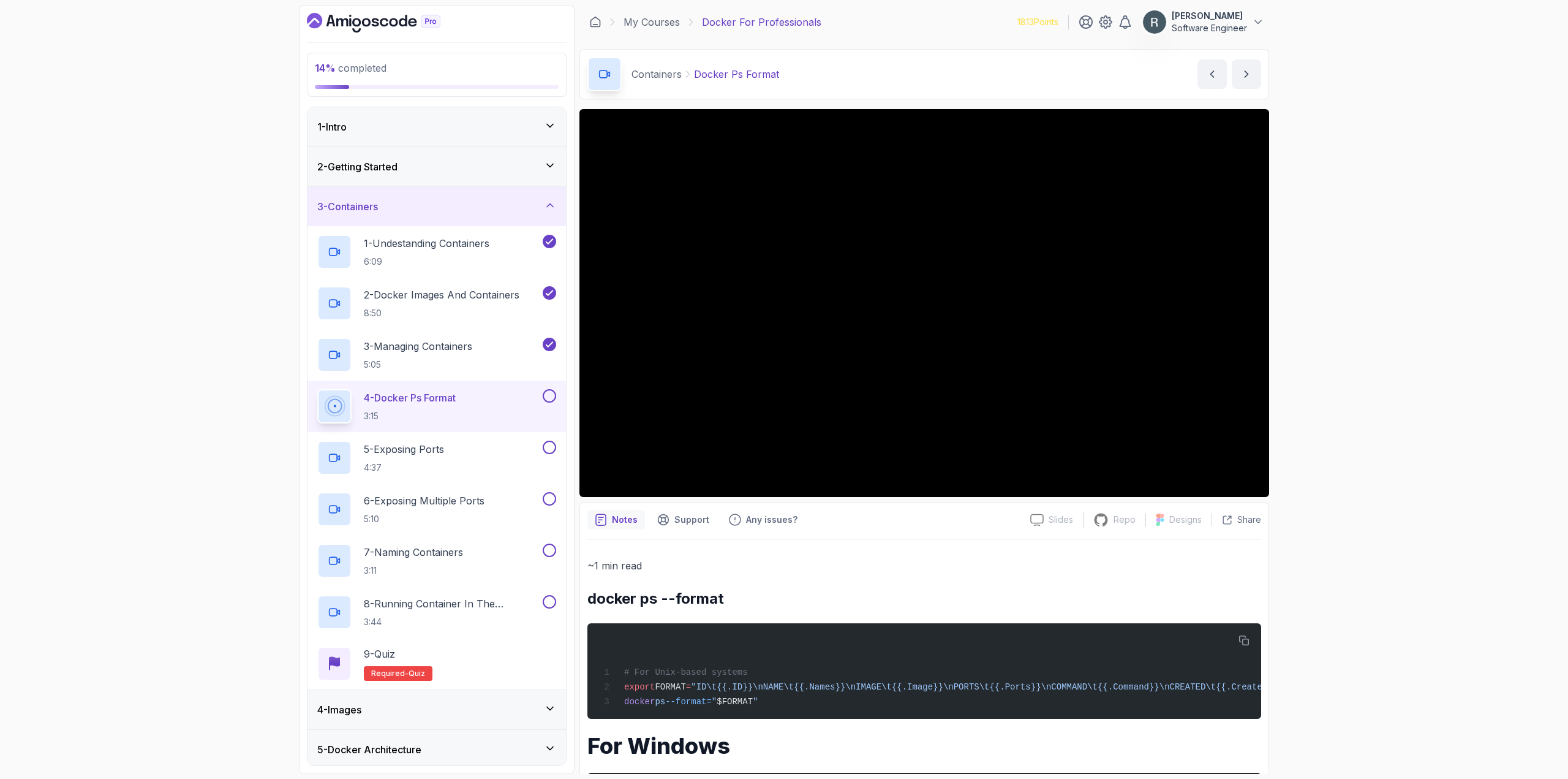
click at [549, 394] on button at bounding box center [550, 396] width 14 height 14
click at [500, 454] on div "5 - Exposing Ports 4:37" at bounding box center [429, 458] width 223 height 34
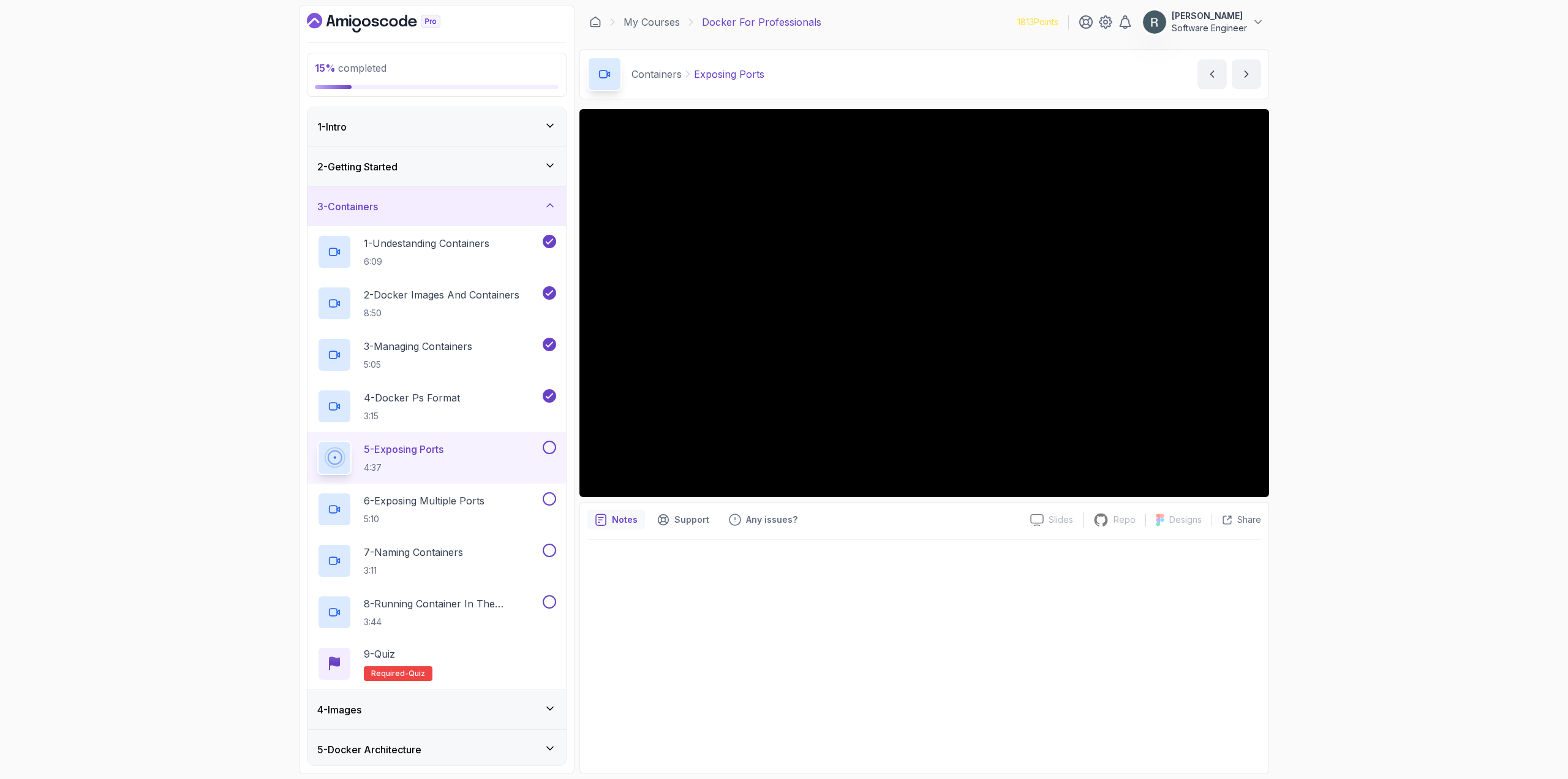
click at [547, 447] on button at bounding box center [550, 448] width 14 height 14
click at [444, 493] on p "6 - Exposing Multiple Ports" at bounding box center [424, 500] width 120 height 15
